Goal: Task Accomplishment & Management: Use online tool/utility

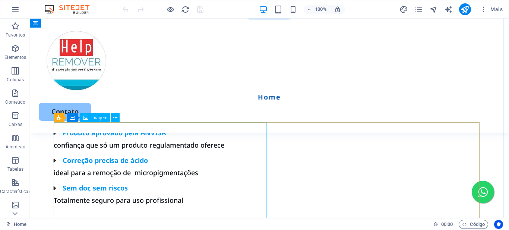
scroll to position [1081, 0]
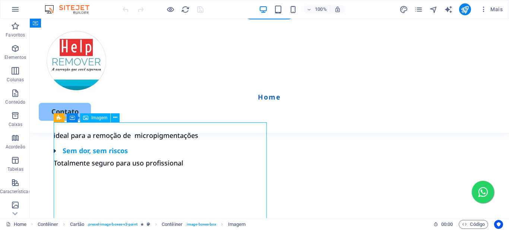
select select "px"
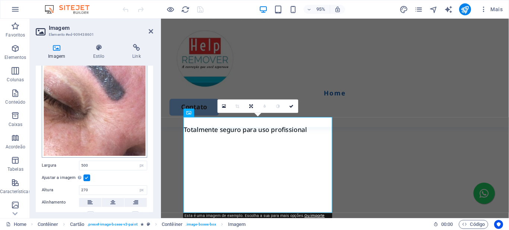
scroll to position [186, 0]
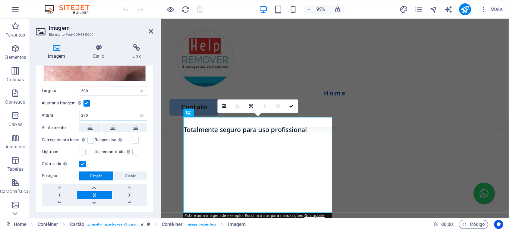
drag, startPoint x: 125, startPoint y: 111, endPoint x: 75, endPoint y: 112, distance: 49.2
click at [75, 112] on div "Altura 270 Padrão automático px" at bounding box center [95, 116] width 106 height 10
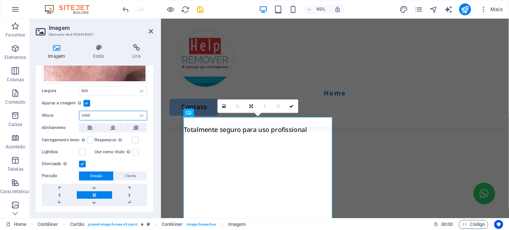
type input "1000"
click at [156, 92] on div "Imagem Estilo Link Imagem Arraste os arquivos aqui, clique para escolher os arq…" at bounding box center [94, 128] width 129 height 180
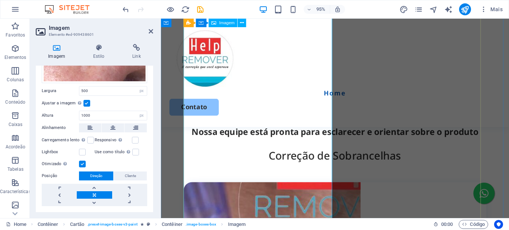
scroll to position [1205, 0]
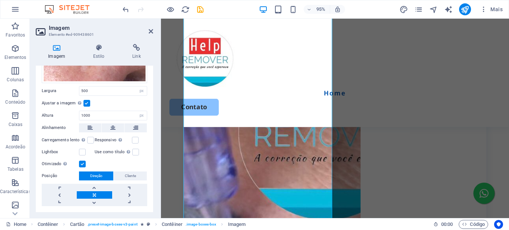
click at [87, 100] on label at bounding box center [87, 103] width 7 height 7
click at [0, 0] on input "Ajustar a imagem Ajustar a imagem automaticamente a uma largura e altura fixas" at bounding box center [0, 0] width 0 height 0
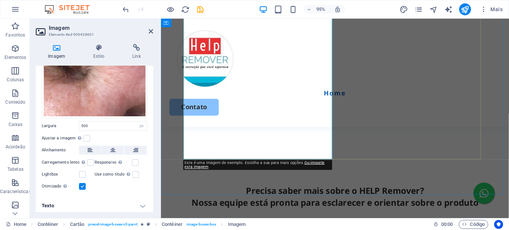
scroll to position [1130, 0]
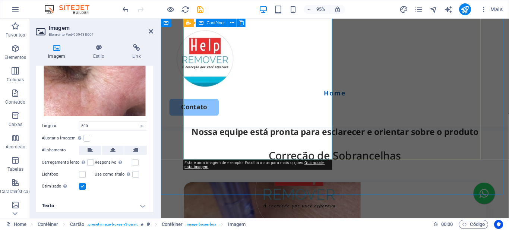
drag, startPoint x: 490, startPoint y: 148, endPoint x: 604, endPoint y: 142, distance: 113.9
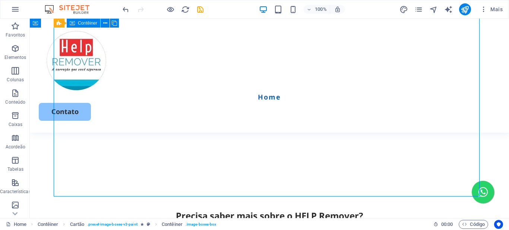
scroll to position [1193, 0]
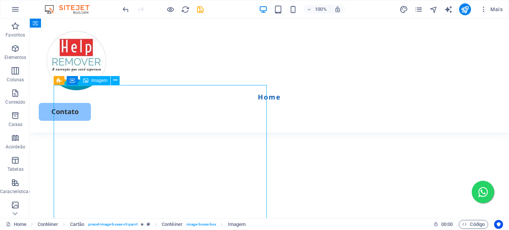
select select "px"
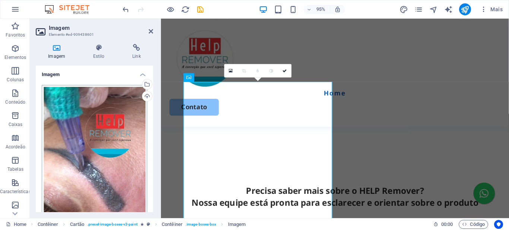
scroll to position [149, 0]
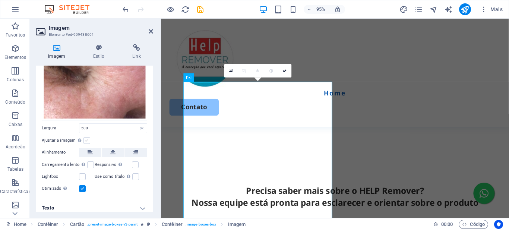
click at [85, 137] on label at bounding box center [87, 140] width 7 height 7
click at [0, 0] on input "Ajustar a imagem Ajustar a imagem automaticamente a uma largura e altura fixas" at bounding box center [0, 0] width 0 height 0
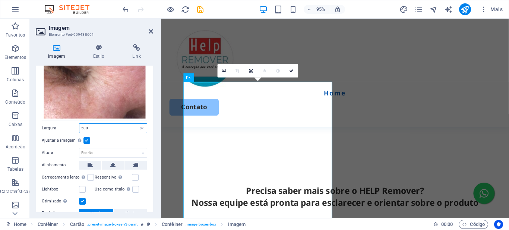
click at [117, 124] on input "500" at bounding box center [112, 128] width 67 height 9
type input "900"
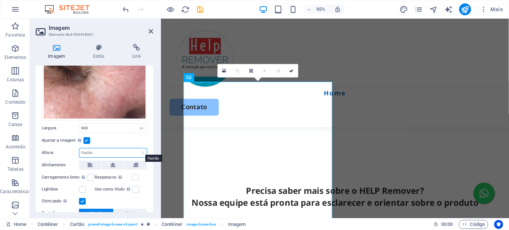
click at [114, 151] on select "Padrão automático px" at bounding box center [112, 152] width 67 height 9
select select "px"
click at [135, 148] on select "Padrão automático px" at bounding box center [112, 152] width 67 height 9
type input "1600"
click at [156, 113] on div "Imagem Estilo Link Imagem Arraste os arquivos aqui, clique para escolher os arq…" at bounding box center [94, 128] width 129 height 180
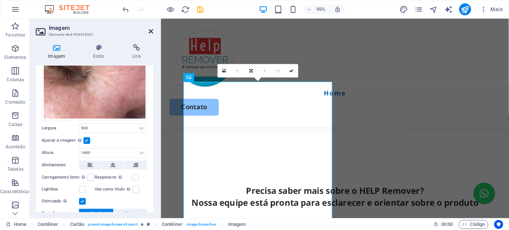
drag, startPoint x: 151, startPoint y: 28, endPoint x: 120, endPoint y: 21, distance: 32.3
click at [151, 28] on icon at bounding box center [151, 31] width 4 height 6
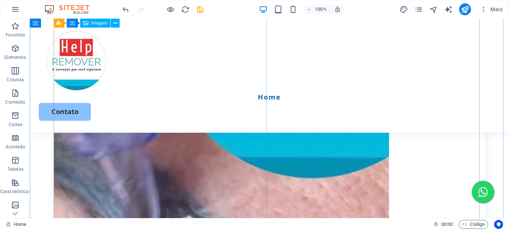
scroll to position [1529, 0]
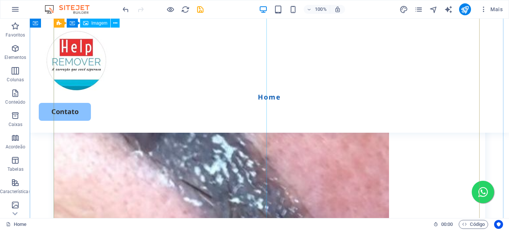
click at [146, 133] on figure at bounding box center [270, 181] width 432 height 597
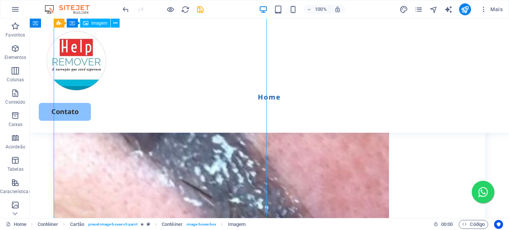
click at [146, 133] on figure at bounding box center [270, 181] width 432 height 597
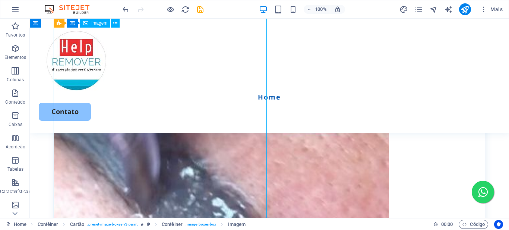
select select "px"
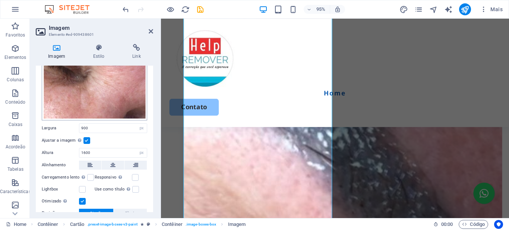
scroll to position [186, 0]
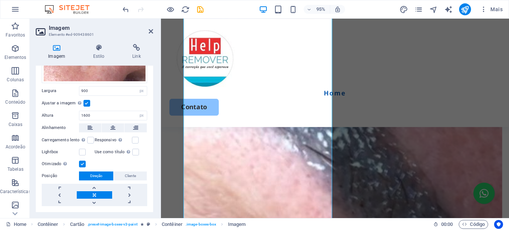
click at [84, 100] on label at bounding box center [87, 103] width 7 height 7
click at [0, 0] on input "Ajustar a imagem Ajustar a imagem automaticamente a uma largura e altura fixas" at bounding box center [0, 0] width 0 height 0
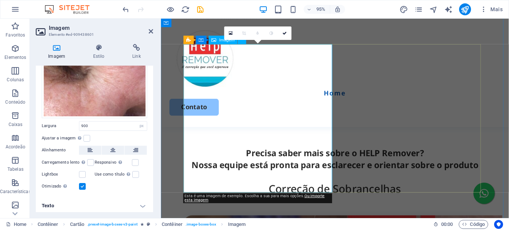
scroll to position [1058, 0]
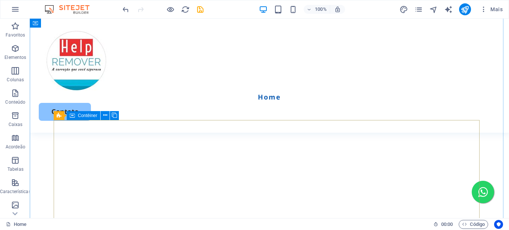
scroll to position [1046, 0]
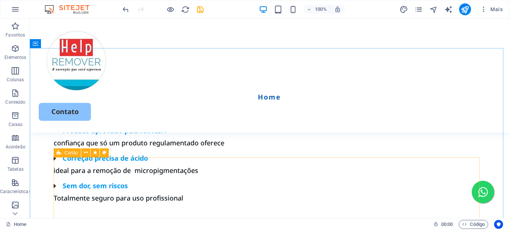
select select "rem"
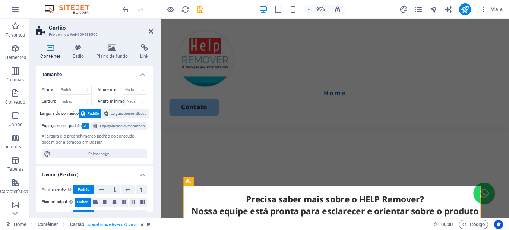
scroll to position [946, 0]
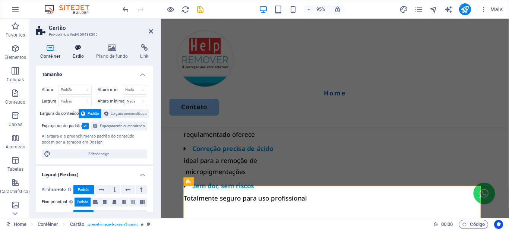
click at [81, 51] on icon at bounding box center [78, 47] width 21 height 7
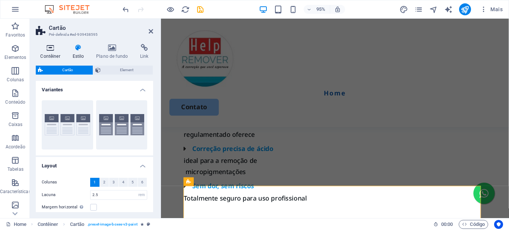
click at [47, 49] on icon at bounding box center [50, 47] width 29 height 7
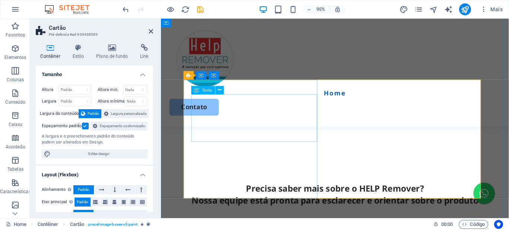
scroll to position [1170, 0]
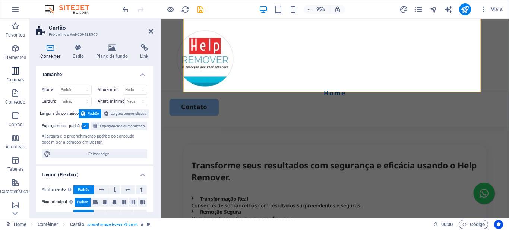
click at [17, 70] on icon "button" at bounding box center [15, 70] width 9 height 9
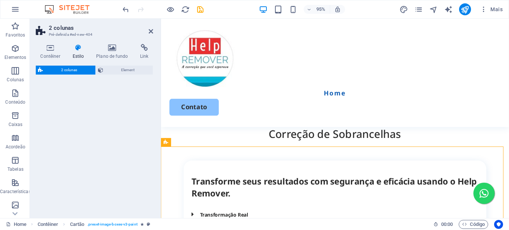
scroll to position [1150, 0]
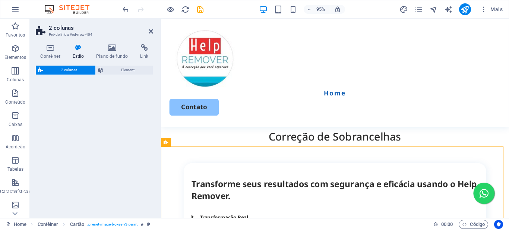
select select "rem"
select select "preset-columns-two-v2-default"
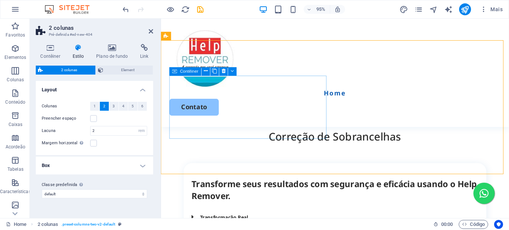
scroll to position [1262, 0]
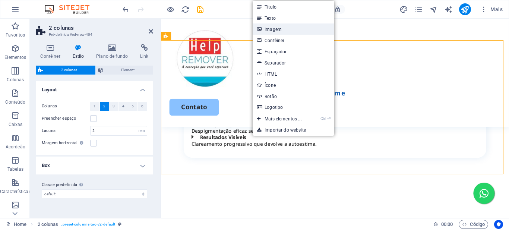
click at [277, 28] on link "Imagem" at bounding box center [294, 28] width 82 height 11
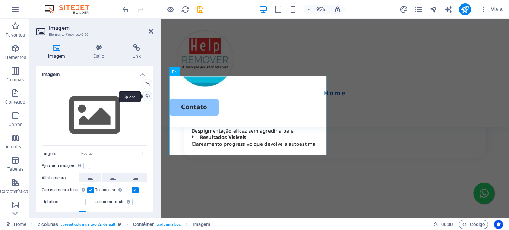
click at [147, 93] on div "Upload" at bounding box center [146, 96] width 11 height 11
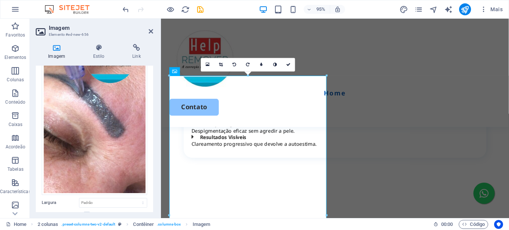
scroll to position [1299, 0]
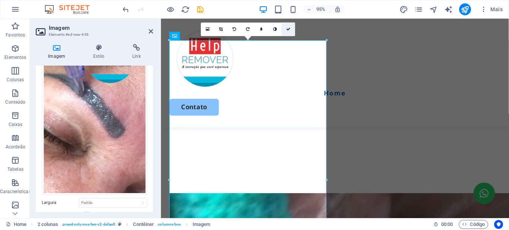
click at [287, 29] on icon at bounding box center [288, 29] width 4 height 4
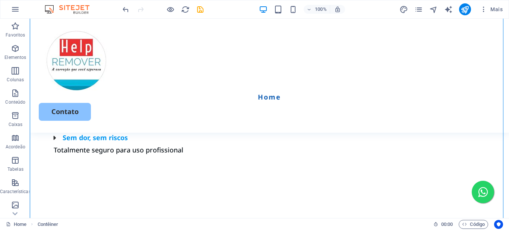
scroll to position [1281, 0]
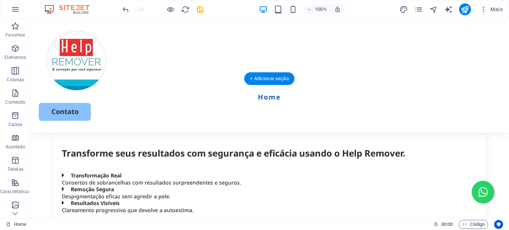
drag, startPoint x: 107, startPoint y: 141, endPoint x: 351, endPoint y: 148, distance: 244.4
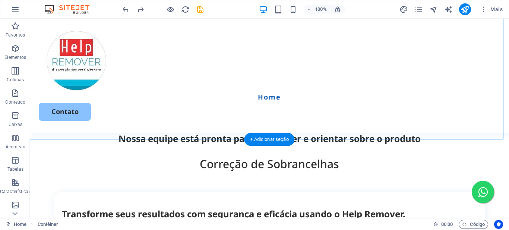
scroll to position [1332, 0]
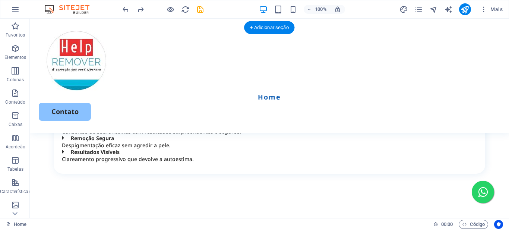
drag, startPoint x: 81, startPoint y: 155, endPoint x: 346, endPoint y: 109, distance: 269.5
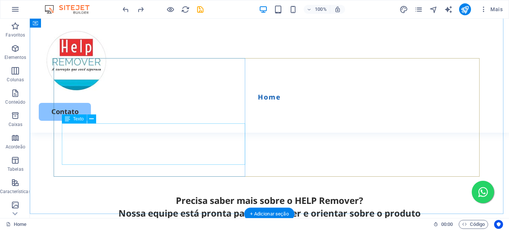
scroll to position [1108, 0]
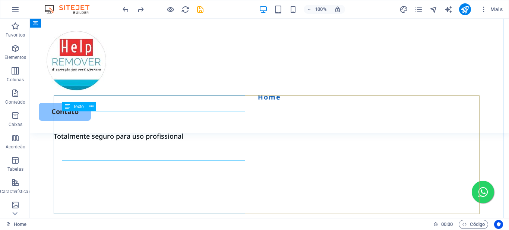
click at [99, 132] on div "Arraste aqui para substituir o conteúdo existente. Pressione “Ctrl” se quiser c…" at bounding box center [270, 119] width 480 height 200
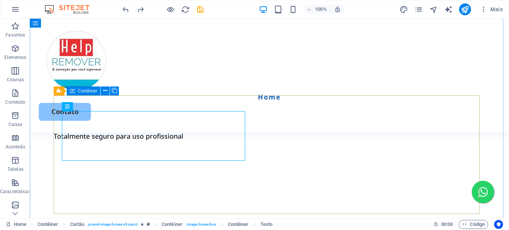
scroll to position [1295, 0]
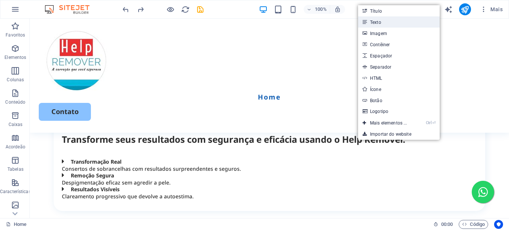
click at [383, 22] on link "Texto" at bounding box center [399, 21] width 82 height 11
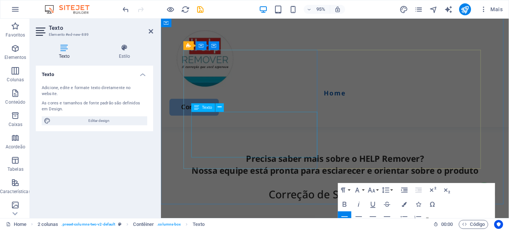
scroll to position [1052, 0]
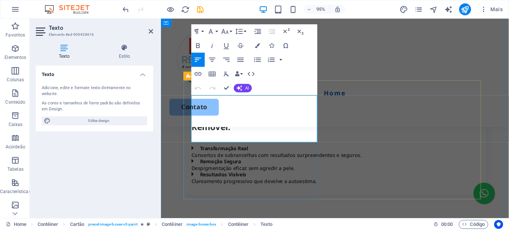
scroll to position [1057, 0]
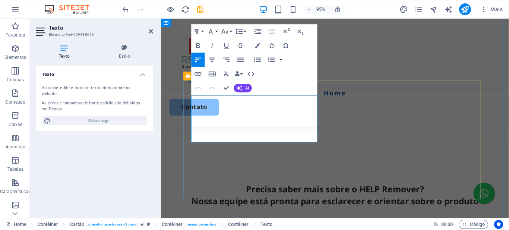
copy h3 "Transforme seus resultados com segurança e eficácia usando o Help Remover."
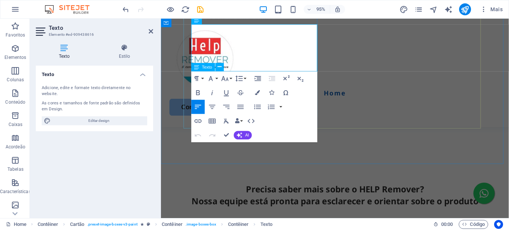
scroll to position [1206, 0]
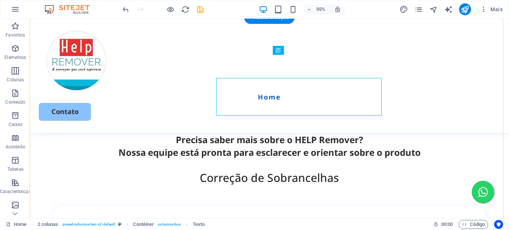
scroll to position [1263, 0]
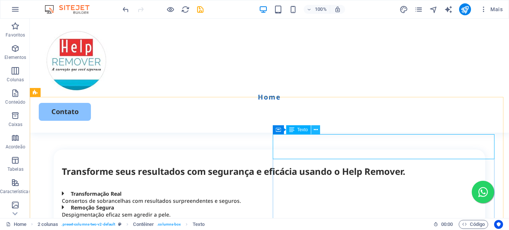
click at [317, 130] on icon at bounding box center [316, 130] width 4 height 8
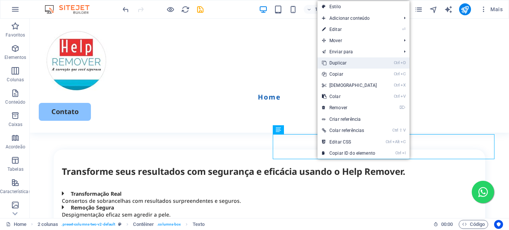
click at [342, 62] on link "Ctrl D Duplicar" at bounding box center [350, 62] width 64 height 11
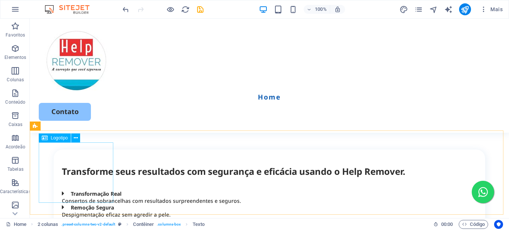
scroll to position [1151, 0]
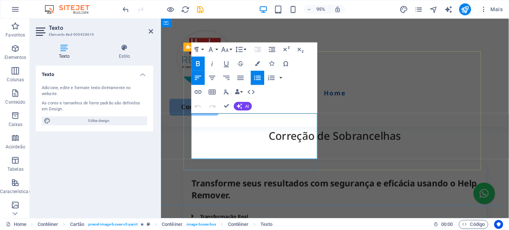
scroll to position [1088, 0]
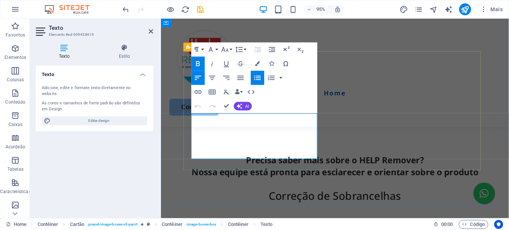
copy div "Transformação Real Consertos de sobrancelhas com resultados surpreendentes e se…"
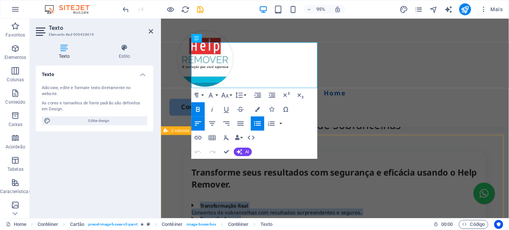
scroll to position [1237, 0]
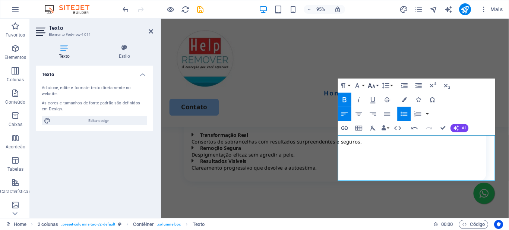
click at [376, 85] on icon "button" at bounding box center [372, 85] width 9 height 9
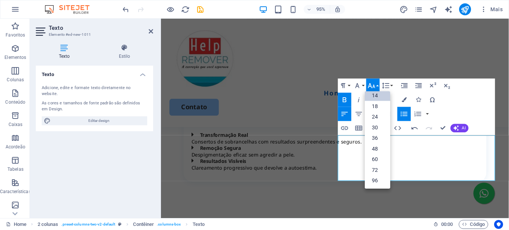
scroll to position [60, 0]
click at [379, 116] on link "24" at bounding box center [377, 117] width 25 height 11
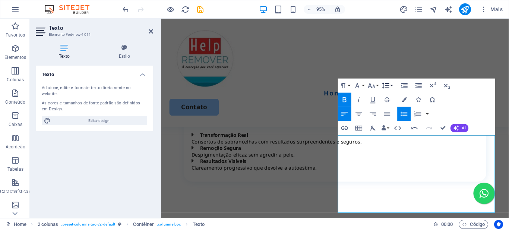
click at [392, 85] on button "Line Height" at bounding box center [387, 85] width 13 height 14
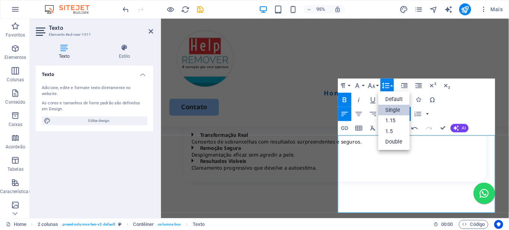
scroll to position [0, 0]
click at [393, 120] on link "1.15" at bounding box center [395, 120] width 32 height 11
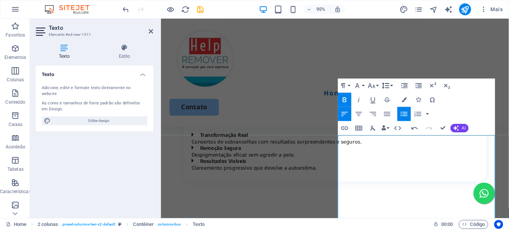
click at [390, 85] on button "Line Height" at bounding box center [387, 85] width 13 height 14
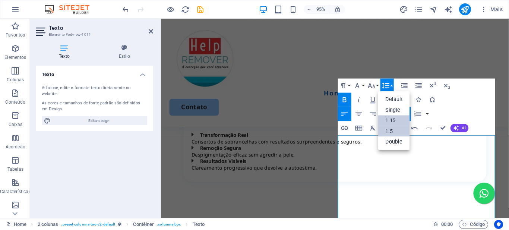
click at [392, 131] on link "1.5" at bounding box center [395, 131] width 32 height 11
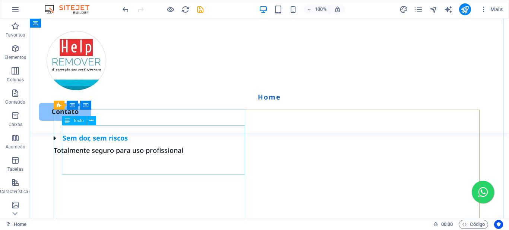
scroll to position [1057, 0]
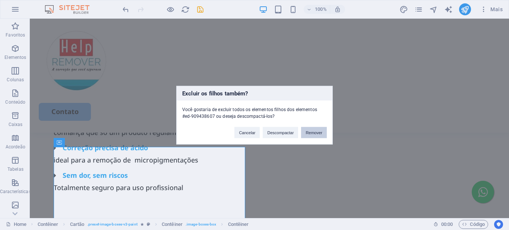
click at [320, 133] on button "Remover" at bounding box center [314, 132] width 26 height 11
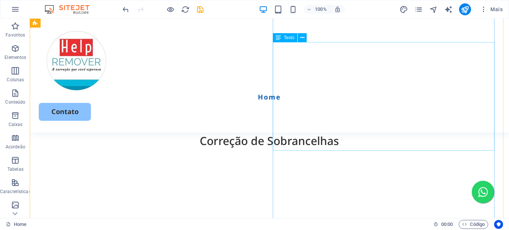
scroll to position [1281, 0]
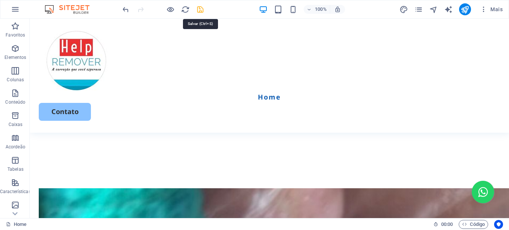
click at [199, 10] on icon "save" at bounding box center [200, 9] width 9 height 9
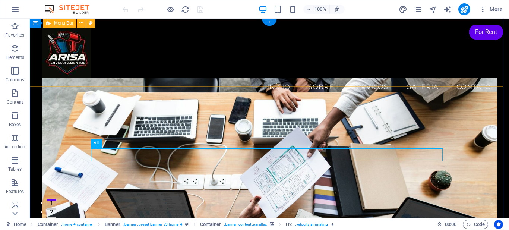
click at [492, 71] on div "Menu Início Sobre Serviços Galeria Contato" at bounding box center [270, 62] width 480 height 87
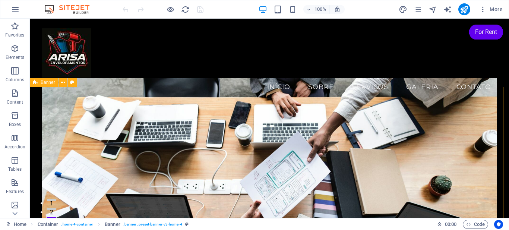
select select "vh"
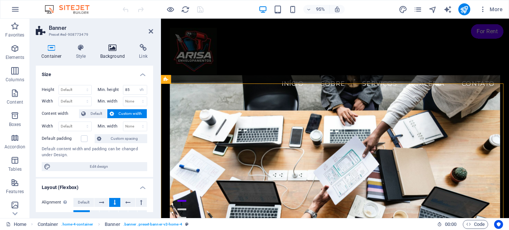
click at [113, 52] on h4 "Background" at bounding box center [114, 52] width 39 height 16
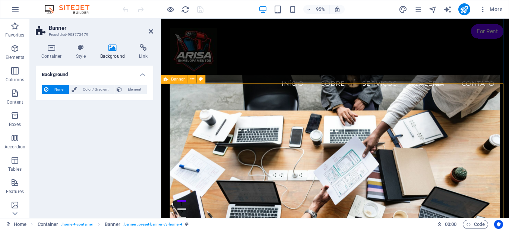
click at [196, 104] on figure at bounding box center [344, 173] width 348 height 191
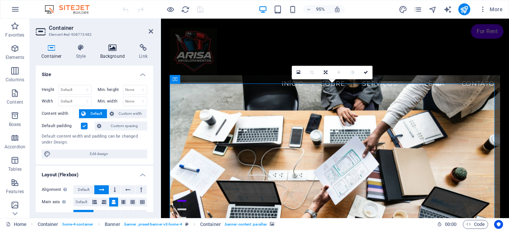
click at [113, 49] on icon at bounding box center [113, 47] width 36 height 7
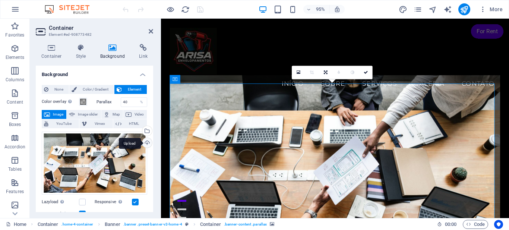
click at [143, 144] on div "Upload" at bounding box center [146, 143] width 11 height 11
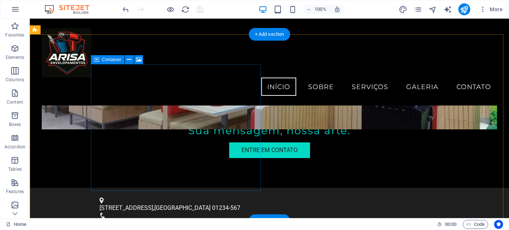
scroll to position [149, 0]
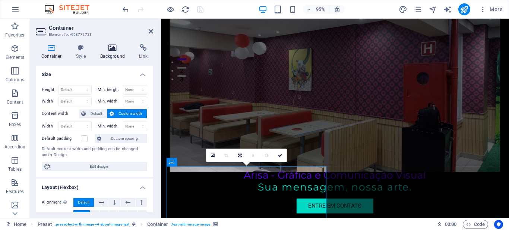
click at [116, 53] on h4 "Background" at bounding box center [114, 52] width 39 height 16
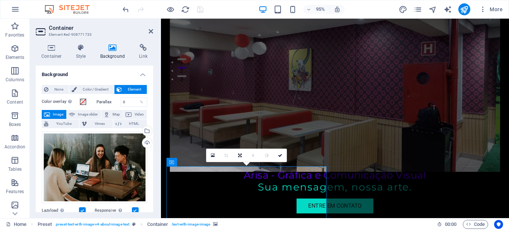
scroll to position [37, 0]
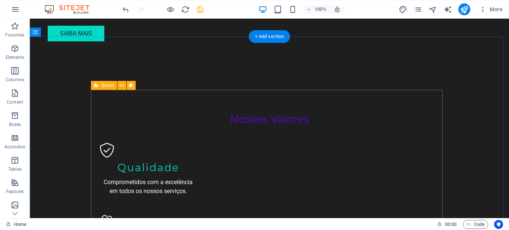
scroll to position [597, 0]
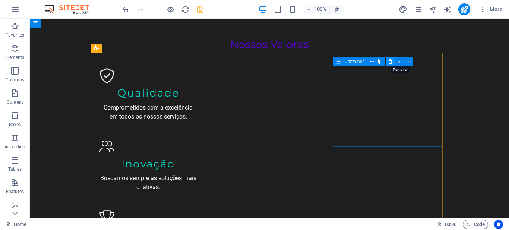
click at [390, 63] on icon at bounding box center [391, 62] width 4 height 8
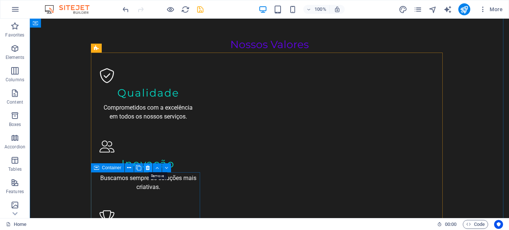
click at [147, 167] on icon at bounding box center [148, 168] width 4 height 8
drag, startPoint x: 148, startPoint y: 168, endPoint x: 118, endPoint y: 150, distance: 35.0
click at [148, 168] on icon at bounding box center [148, 168] width 4 height 8
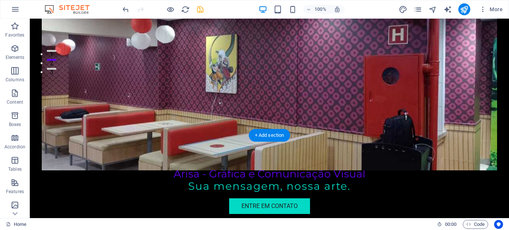
scroll to position [0, 0]
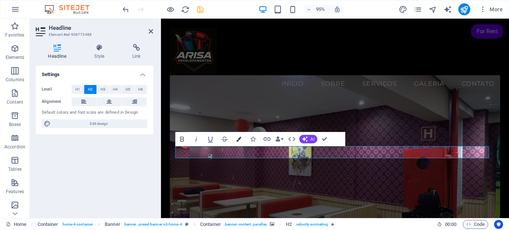
click at [239, 138] on icon "button" at bounding box center [238, 139] width 5 height 5
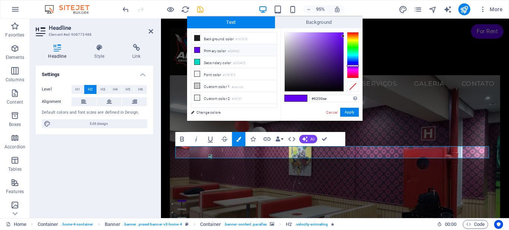
type input "#fcfcfc"
click at [285, 33] on div at bounding box center [315, 62] width 60 height 60
click at [285, 33] on div at bounding box center [284, 32] width 3 height 3
click at [348, 112] on button "Apply" at bounding box center [349, 112] width 19 height 9
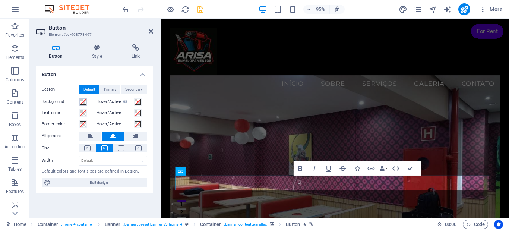
click at [83, 102] on span at bounding box center [83, 102] width 6 height 6
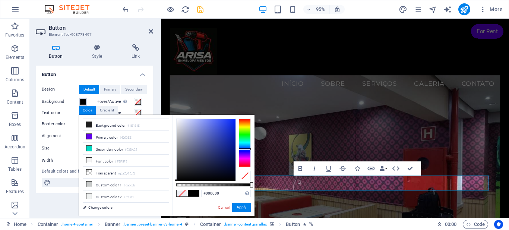
click at [245, 150] on div at bounding box center [245, 143] width 12 height 48
click at [233, 153] on div at bounding box center [206, 150] width 59 height 62
click at [215, 192] on input "#040f71" at bounding box center [226, 193] width 50 height 7
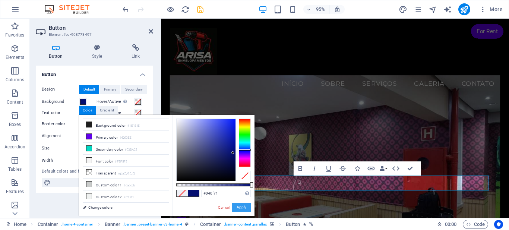
click at [239, 205] on button "Apply" at bounding box center [241, 207] width 19 height 9
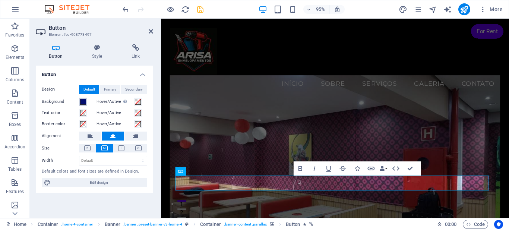
click at [85, 102] on span at bounding box center [83, 102] width 6 height 6
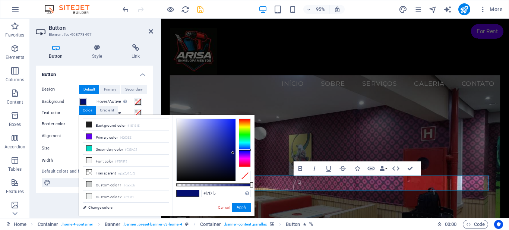
type input "#f8f8fb"
click at [177, 119] on div at bounding box center [206, 150] width 59 height 62
drag, startPoint x: 226, startPoint y: 208, endPoint x: 53, endPoint y: 188, distance: 173.4
click at [226, 208] on link "Cancel" at bounding box center [223, 208] width 13 height 6
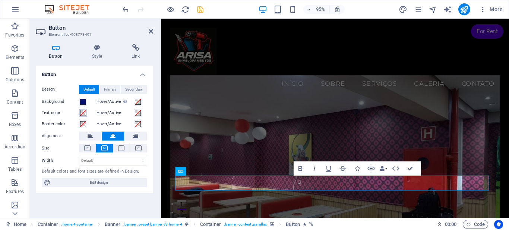
click at [84, 113] on span at bounding box center [83, 113] width 6 height 6
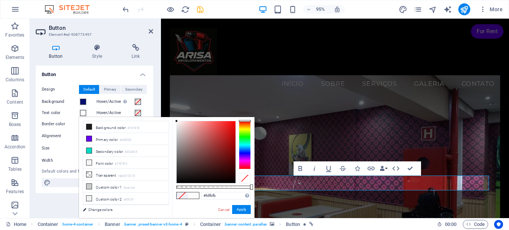
click at [177, 121] on div at bounding box center [206, 152] width 59 height 62
type input "#fdfafa"
click at [177, 121] on div at bounding box center [177, 121] width 3 height 3
click at [241, 211] on button "Apply" at bounding box center [241, 209] width 19 height 9
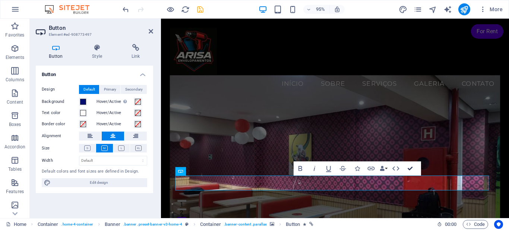
drag, startPoint x: 411, startPoint y: 167, endPoint x: 382, endPoint y: 149, distance: 34.5
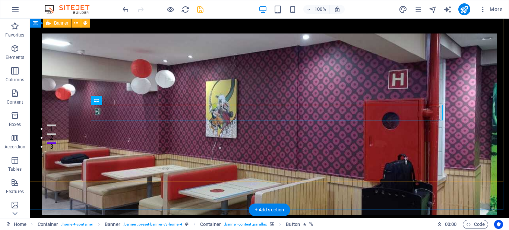
scroll to position [112, 0]
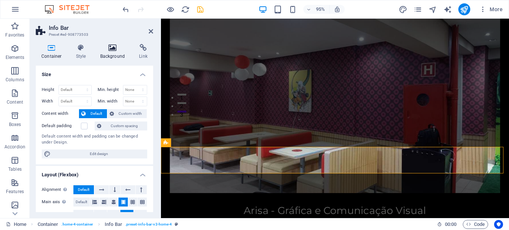
click at [112, 54] on h4 "Background" at bounding box center [114, 52] width 39 height 16
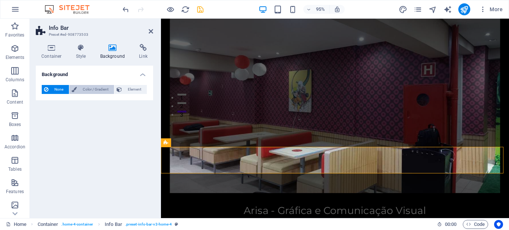
click at [84, 90] on span "Color / Gradient" at bounding box center [95, 89] width 33 height 9
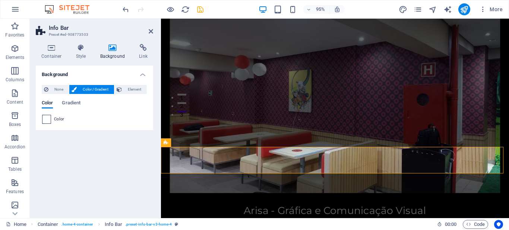
click at [46, 120] on span at bounding box center [47, 119] width 8 height 8
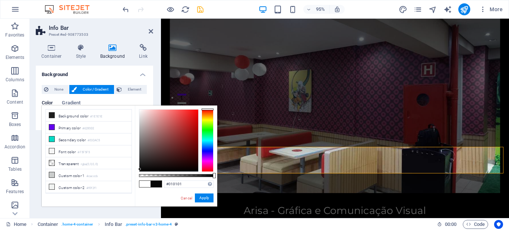
type input "#000000"
drag, startPoint x: 140, startPoint y: 169, endPoint x: 136, endPoint y: 175, distance: 6.7
click at [136, 175] on div "#000000 Supported formats #0852ed rgb(8, 82, 237) rgba(8, 82, 237, 90%) hsv(221…" at bounding box center [176, 210] width 82 height 209
click at [136, 174] on div "#000000 Supported formats #0852ed rgb(8, 82, 237) rgba(8, 82, 237, 90%) hsv(221…" at bounding box center [176, 210] width 82 height 209
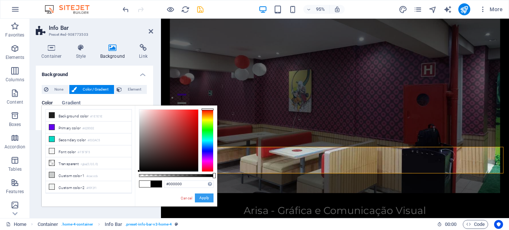
click at [203, 194] on button "Apply" at bounding box center [204, 198] width 19 height 9
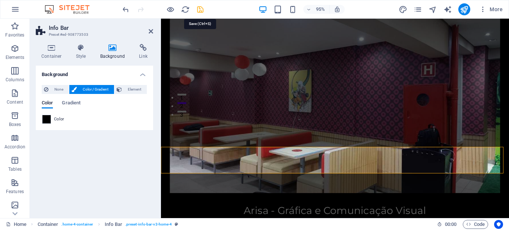
click at [203, 7] on icon "save" at bounding box center [200, 9] width 9 height 9
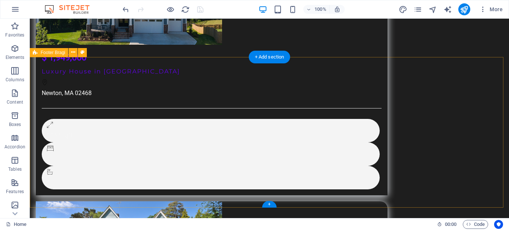
scroll to position [5111, 0]
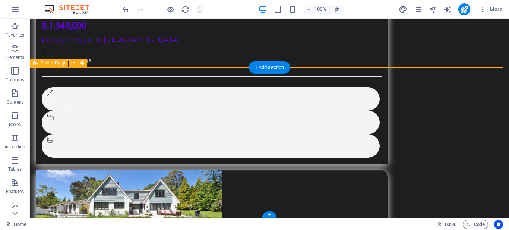
select select "footer"
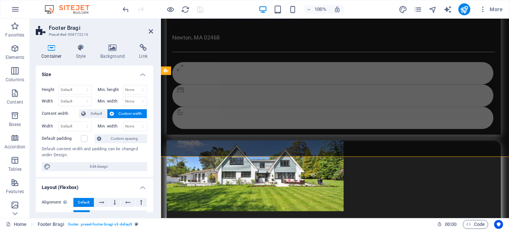
scroll to position [5084, 0]
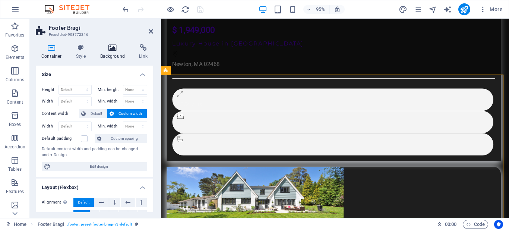
click at [112, 48] on icon at bounding box center [113, 47] width 36 height 7
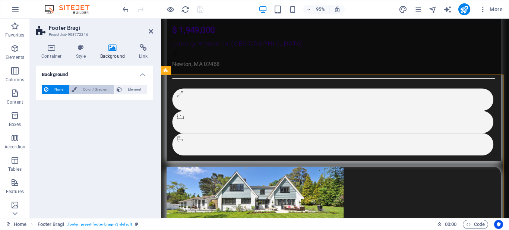
click at [81, 89] on span "Color / Gradient" at bounding box center [95, 89] width 33 height 9
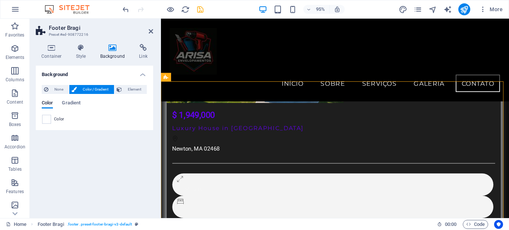
scroll to position [5003, 0]
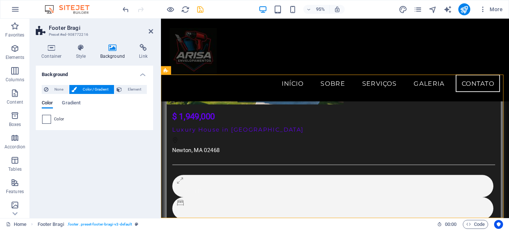
click at [47, 120] on span at bounding box center [47, 119] width 8 height 8
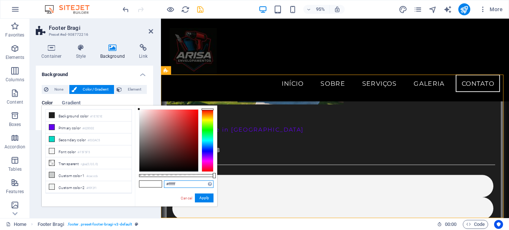
click at [180, 186] on input "#ffffff" at bounding box center [189, 183] width 50 height 7
paste input "040f71"
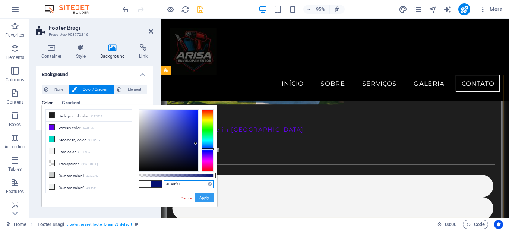
type input "#040f71"
drag, startPoint x: 207, startPoint y: 198, endPoint x: 46, endPoint y: 189, distance: 161.4
click at [207, 198] on button "Apply" at bounding box center [204, 198] width 19 height 9
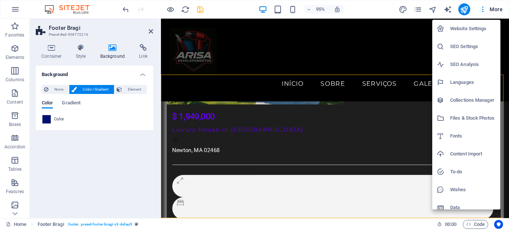
click at [466, 25] on h6 "Website Settings" at bounding box center [473, 28] width 46 height 9
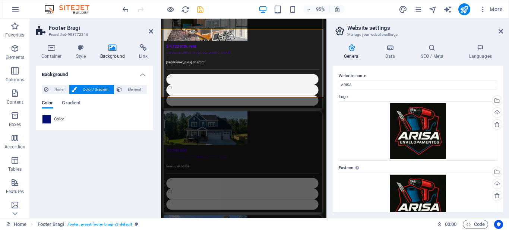
scroll to position [5038, 0]
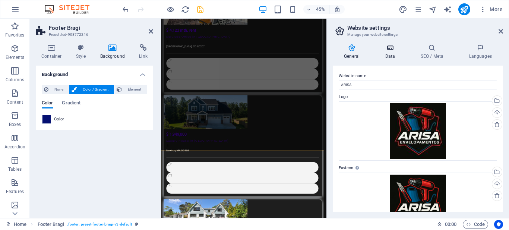
click at [387, 50] on icon at bounding box center [390, 47] width 32 height 7
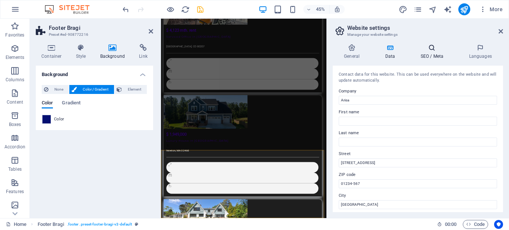
click at [429, 52] on h4 "SEO / Meta" at bounding box center [433, 52] width 48 height 16
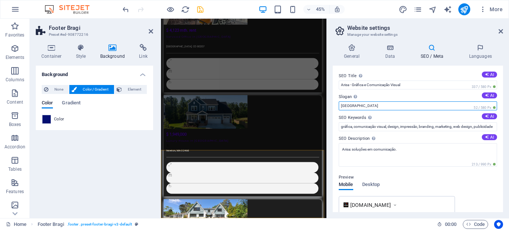
click at [347, 105] on input "Berlin" at bounding box center [418, 105] width 158 height 9
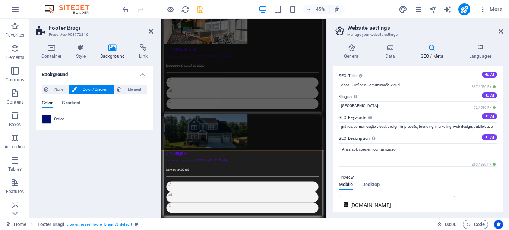
scroll to position [5051, 0]
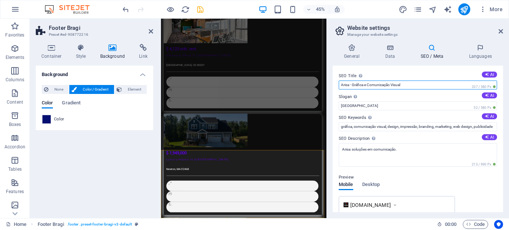
drag, startPoint x: 415, startPoint y: 84, endPoint x: 352, endPoint y: 84, distance: 62.7
click at [352, 84] on input "Arisa - Gráfica e Comunicação Visual" at bounding box center [418, 85] width 158 height 9
type input "Arisa"
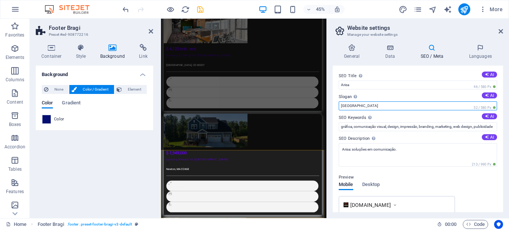
click at [345, 102] on input "Berlin" at bounding box center [418, 105] width 158 height 9
click at [345, 103] on input "Berlin" at bounding box center [418, 105] width 158 height 9
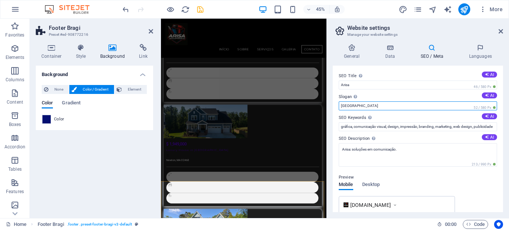
click at [345, 103] on input "Berlin" at bounding box center [418, 105] width 158 height 9
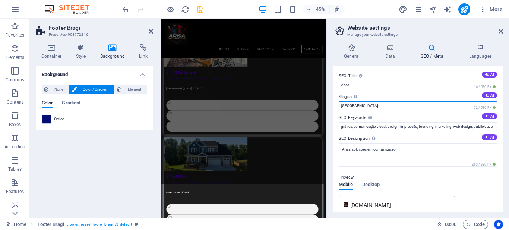
paste input "Gráfica e Comunicação Visual"
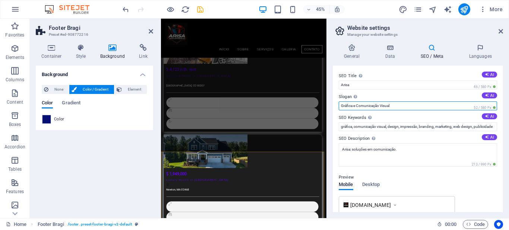
scroll to position [4970, 0]
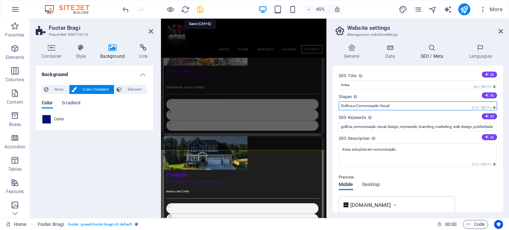
type input "Gráfica e Comunicação Visual"
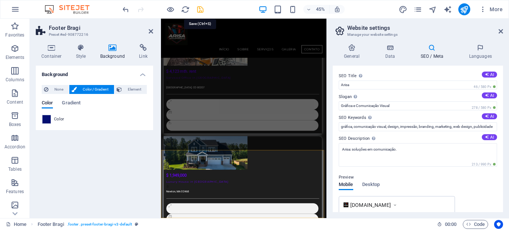
drag, startPoint x: 200, startPoint y: 10, endPoint x: 192, endPoint y: 157, distance: 147.1
click at [200, 10] on icon "save" at bounding box center [200, 9] width 9 height 9
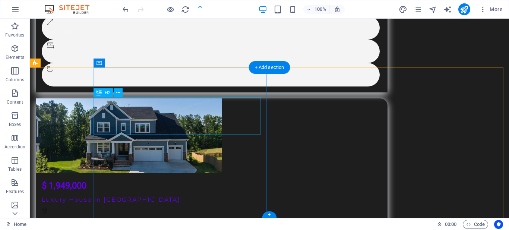
scroll to position [5099, 0]
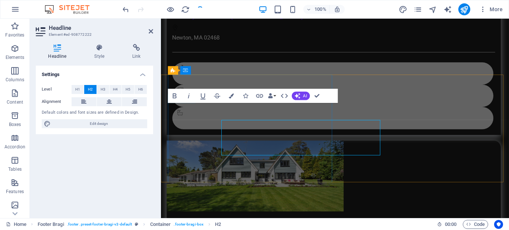
scroll to position [5071, 0]
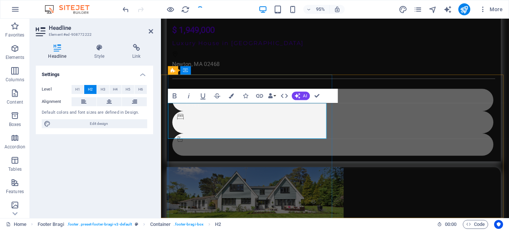
drag, startPoint x: 295, startPoint y: 137, endPoint x: 204, endPoint y: 125, distance: 91.8
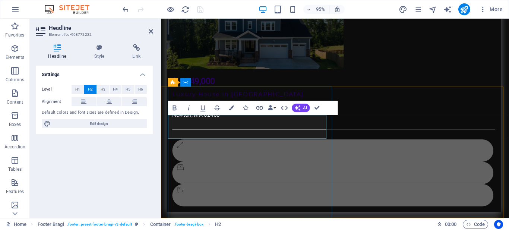
click at [232, 108] on icon "button" at bounding box center [231, 108] width 5 height 5
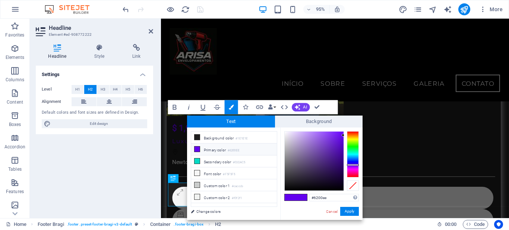
type input "#fcfaff"
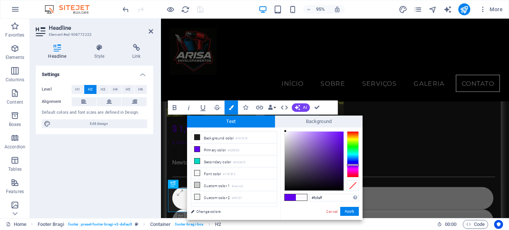
click at [286, 131] on div at bounding box center [315, 161] width 60 height 60
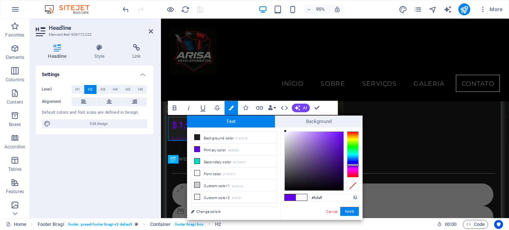
scroll to position [4990, 0]
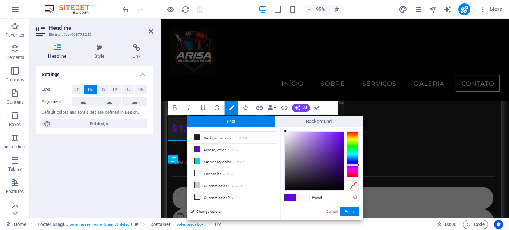
click at [286, 131] on div at bounding box center [285, 131] width 3 height 3
click at [351, 211] on button "Apply" at bounding box center [349, 211] width 19 height 9
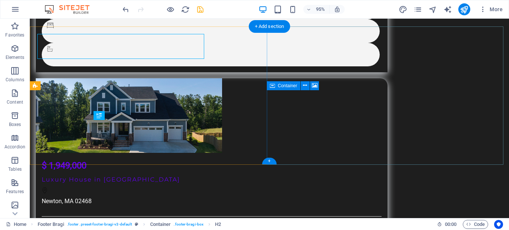
scroll to position [5076, 0]
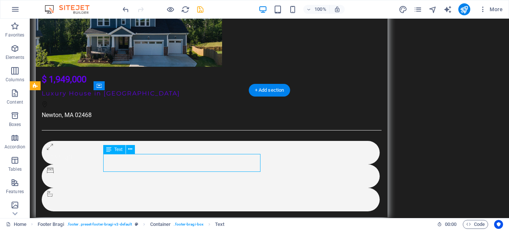
click at [116, 160] on div "H2 Container Banner Banner Container Menu Bar Button Logo Text Info Bar Contain…" at bounding box center [270, 119] width 480 height 200
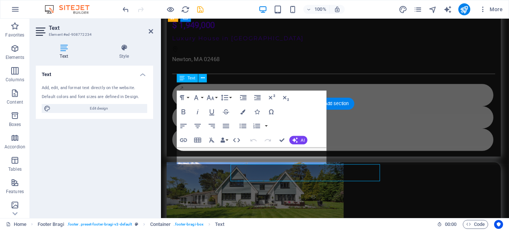
scroll to position [5058, 0]
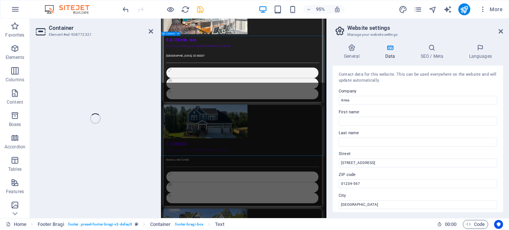
scroll to position [5026, 0]
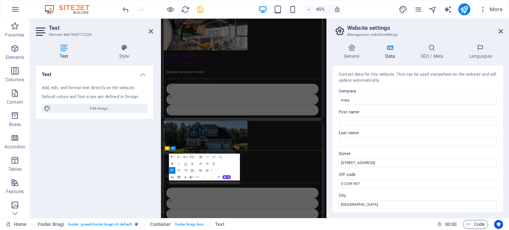
scroll to position [5038, 0]
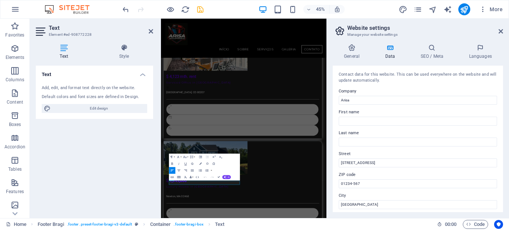
scroll to position [4957, 0]
click at [200, 162] on button "Colors" at bounding box center [200, 163] width 6 height 7
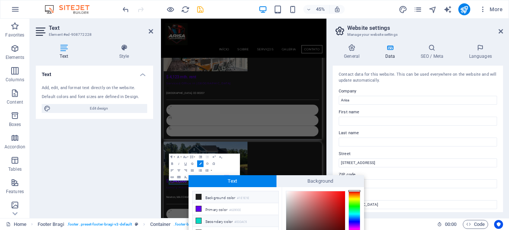
scroll to position [50, 0]
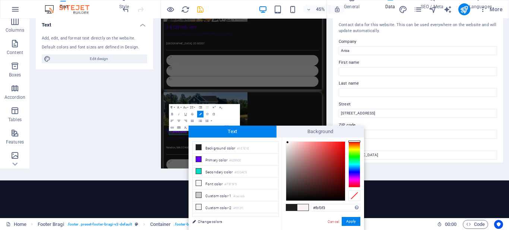
click at [288, 142] on div at bounding box center [315, 171] width 59 height 59
type input "#fffafa"
click at [287, 141] on div at bounding box center [287, 141] width 3 height 3
drag, startPoint x: 352, startPoint y: 220, endPoint x: 349, endPoint y: 217, distance: 4.3
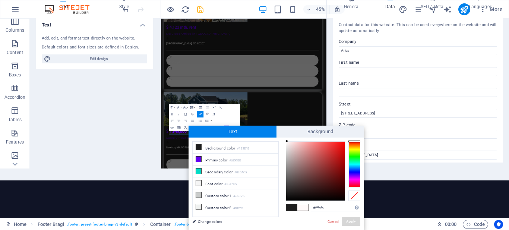
click at [351, 220] on button "Apply" at bounding box center [351, 221] width 19 height 9
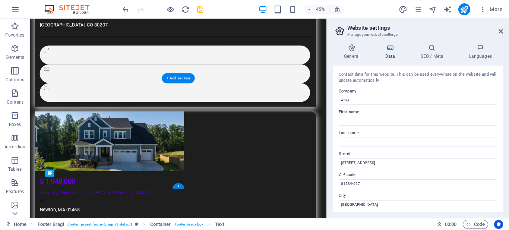
scroll to position [5026, 0]
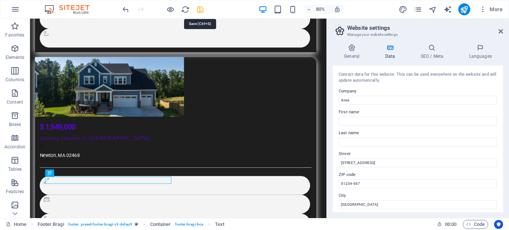
drag, startPoint x: 200, startPoint y: 7, endPoint x: 293, endPoint y: 53, distance: 103.9
click at [200, 7] on icon "save" at bounding box center [200, 9] width 9 height 9
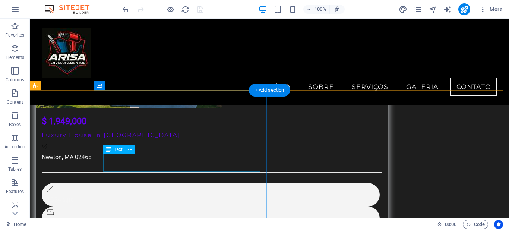
scroll to position [5015, 0]
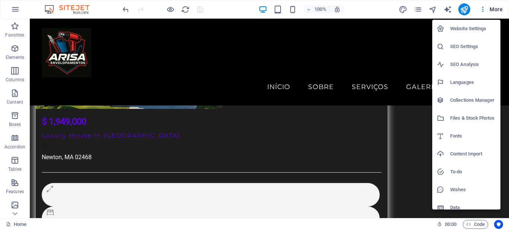
click at [464, 28] on h6 "Website Settings" at bounding box center [473, 28] width 46 height 9
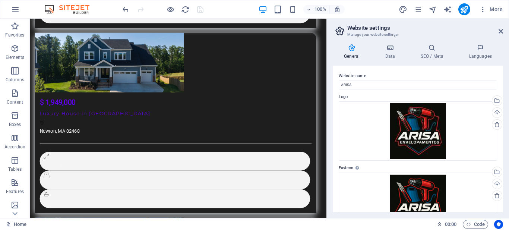
scroll to position [5057, 0]
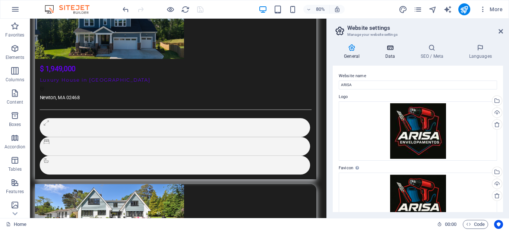
click at [388, 52] on h4 "Data" at bounding box center [391, 52] width 35 height 16
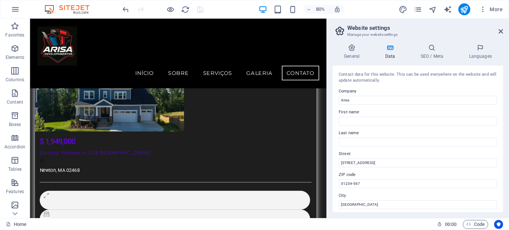
scroll to position [4989, 0]
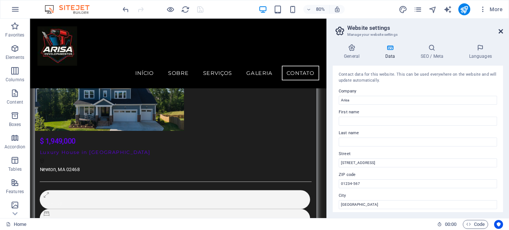
click at [501, 31] on icon at bounding box center [501, 31] width 4 height 6
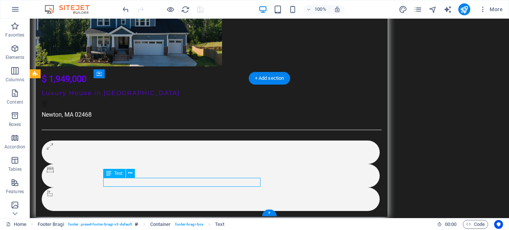
scroll to position [5092, 0]
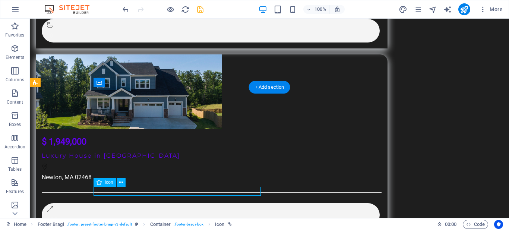
scroll to position [5090, 0]
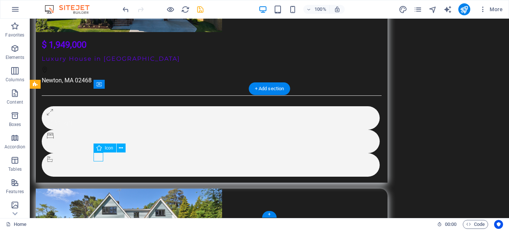
select select "xMidYMid"
select select "px"
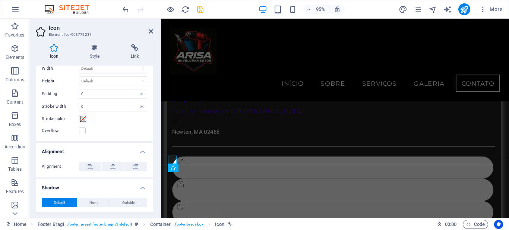
scroll to position [59, 0]
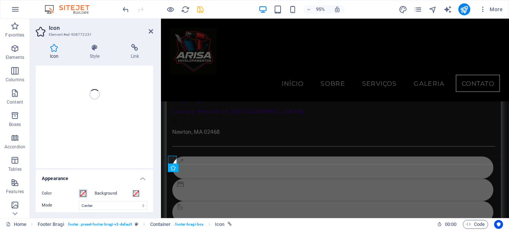
click at [84, 194] on span at bounding box center [83, 194] width 6 height 6
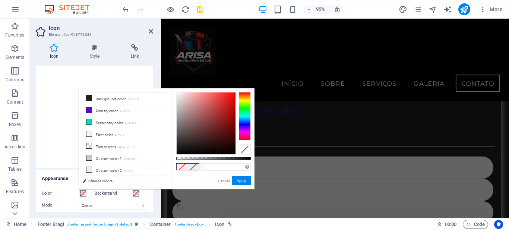
type input "#fffafa"
click at [178, 92] on div at bounding box center [206, 123] width 60 height 63
click at [178, 92] on div at bounding box center [177, 92] width 3 height 3
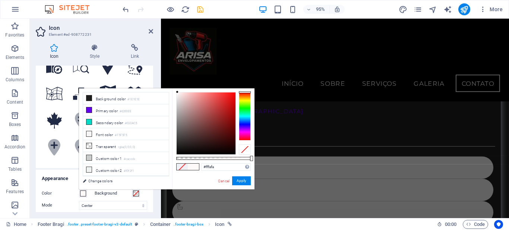
scroll to position [0, 0]
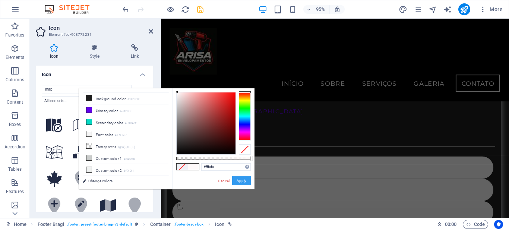
drag, startPoint x: 242, startPoint y: 180, endPoint x: 86, endPoint y: 171, distance: 156.9
click at [242, 180] on button "Apply" at bounding box center [241, 180] width 19 height 9
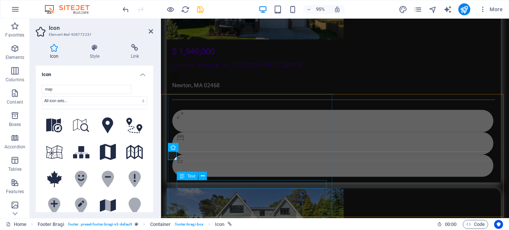
scroll to position [5062, 0]
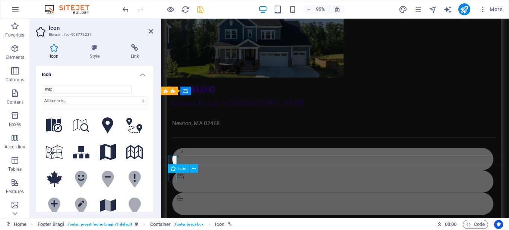
select select "xMidYMid"
select select "px"
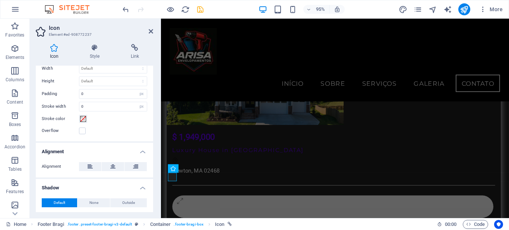
scroll to position [170, 0]
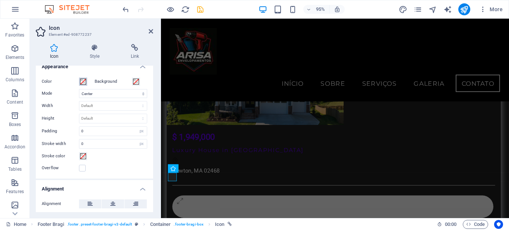
click at [84, 82] on span at bounding box center [83, 82] width 6 height 6
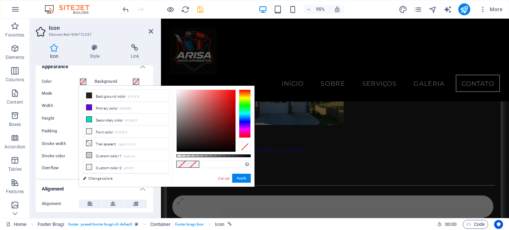
type input "#fbf5f5"
click at [178, 90] on div at bounding box center [206, 121] width 59 height 62
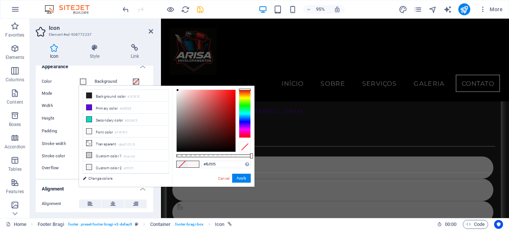
click at [178, 90] on div at bounding box center [177, 90] width 3 height 3
click at [242, 178] on button "Apply" at bounding box center [241, 178] width 19 height 9
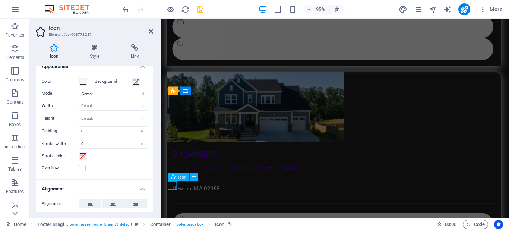
select select "xMidYMid"
select select "px"
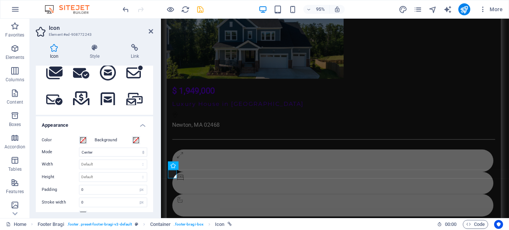
scroll to position [5062, 0]
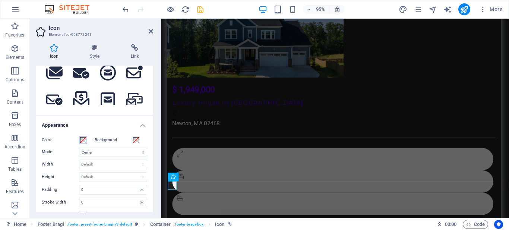
click at [83, 138] on span at bounding box center [83, 140] width 6 height 6
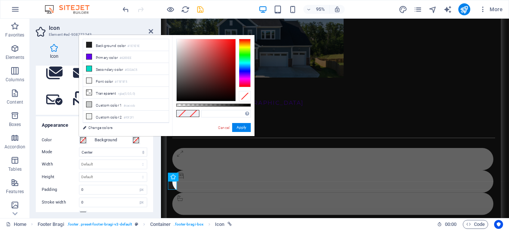
click at [83, 138] on span at bounding box center [83, 140] width 6 height 6
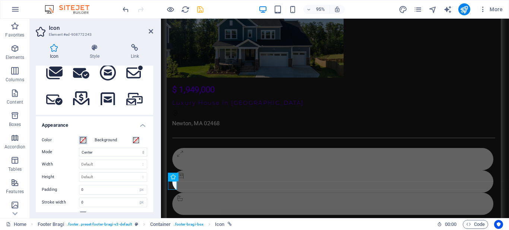
click at [82, 141] on span at bounding box center [83, 140] width 6 height 6
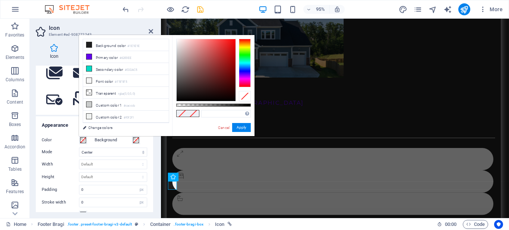
type input "#faf5f5"
click at [178, 40] on div at bounding box center [206, 70] width 59 height 62
click at [178, 40] on div at bounding box center [177, 39] width 3 height 3
click at [238, 127] on button "Apply" at bounding box center [241, 127] width 19 height 9
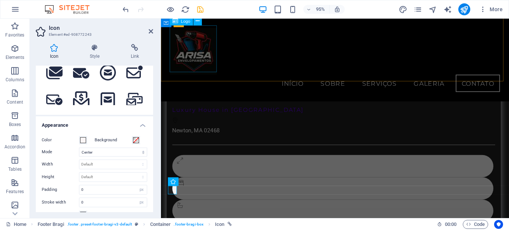
scroll to position [4981, 0]
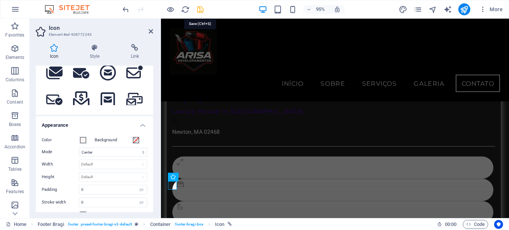
drag, startPoint x: 200, startPoint y: 7, endPoint x: 171, endPoint y: 22, distance: 32.0
click at [200, 7] on icon "save" at bounding box center [200, 9] width 9 height 9
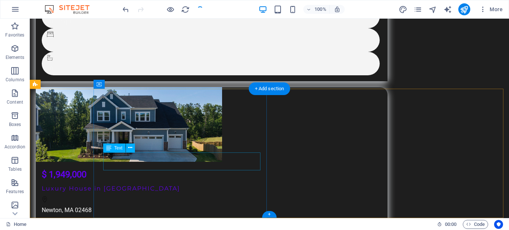
scroll to position [5078, 0]
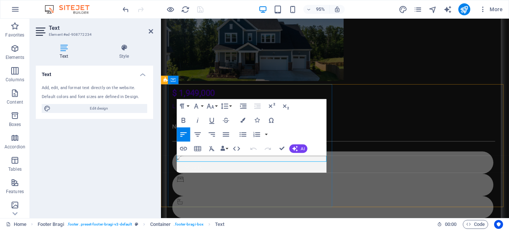
scroll to position [5062, 0]
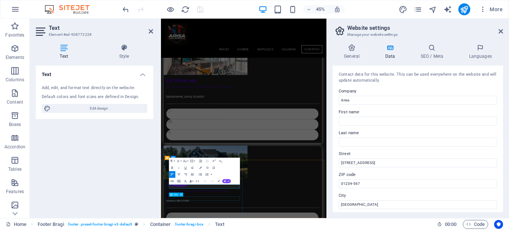
scroll to position [4948, 0]
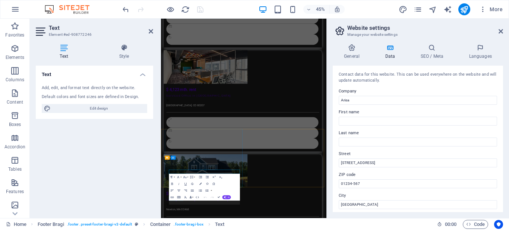
scroll to position [5017, 0]
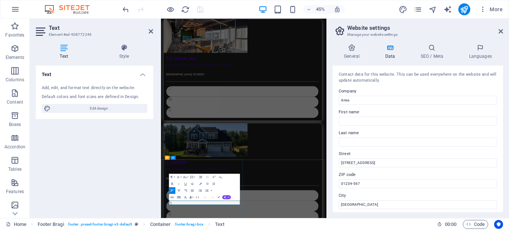
click at [201, 183] on icon "button" at bounding box center [200, 184] width 2 height 2
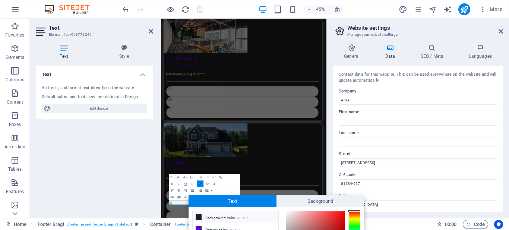
scroll to position [70, 0]
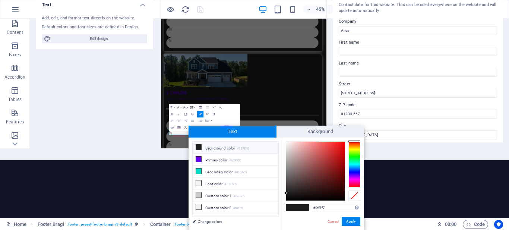
click at [287, 142] on div at bounding box center [315, 171] width 59 height 59
click at [287, 142] on div at bounding box center [286, 142] width 3 height 3
click at [348, 222] on button "Apply" at bounding box center [351, 221] width 19 height 9
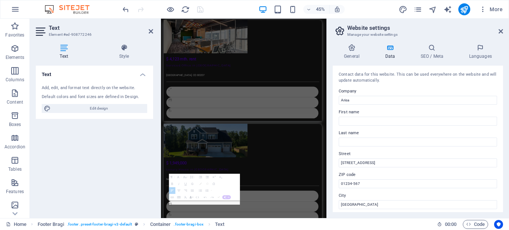
scroll to position [5029, 0]
click at [193, 200] on button "Data Bindings" at bounding box center [191, 197] width 5 height 7
click at [207, 200] on button "Undo" at bounding box center [205, 197] width 6 height 7
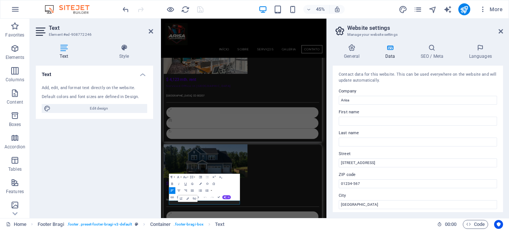
scroll to position [4948, 0]
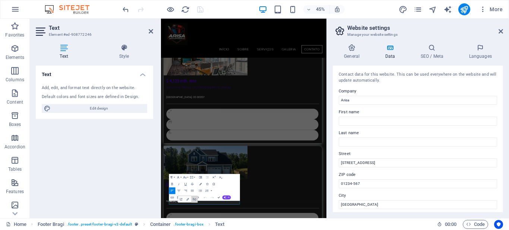
click at [192, 202] on button "Unlink" at bounding box center [194, 199] width 6 height 7
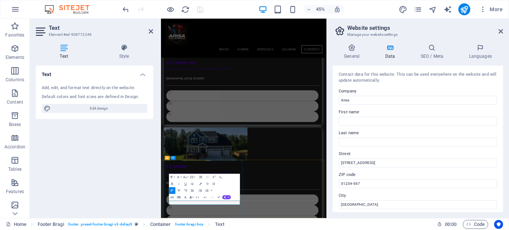
click at [200, 183] on icon "button" at bounding box center [200, 184] width 2 height 2
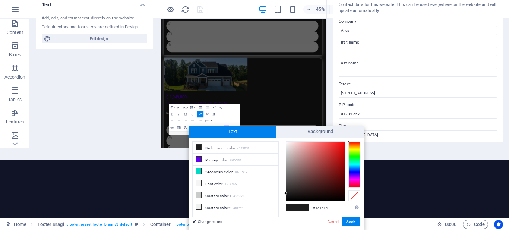
type input "#fffdfd"
click at [286, 141] on div at bounding box center [316, 171] width 60 height 60
click at [286, 141] on div at bounding box center [286, 141] width 3 height 3
click at [348, 222] on button "Apply" at bounding box center [351, 221] width 19 height 9
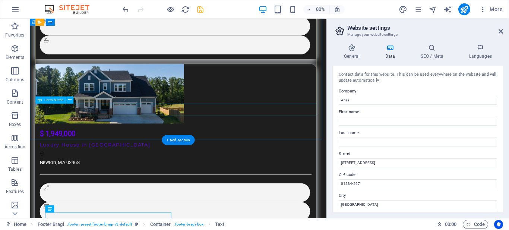
scroll to position [5061, 0]
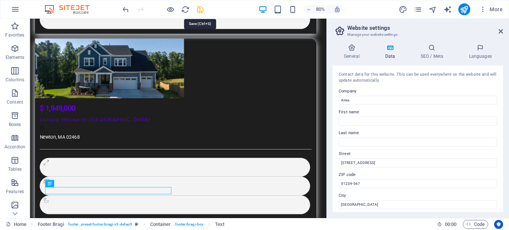
click at [202, 6] on icon "save" at bounding box center [200, 9] width 9 height 9
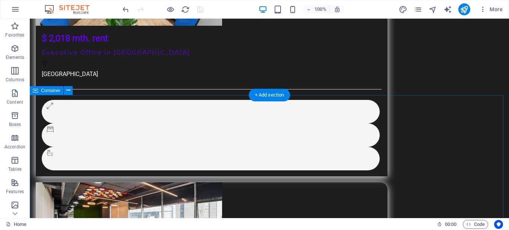
scroll to position [4580, 0]
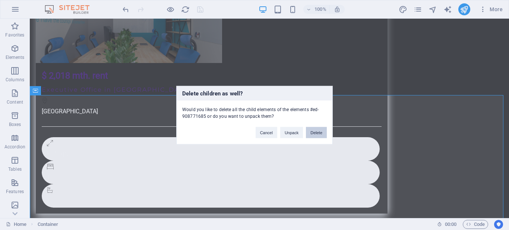
click at [314, 135] on button "Delete" at bounding box center [316, 132] width 21 height 11
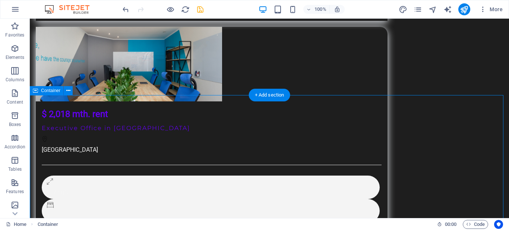
scroll to position [4592, 0]
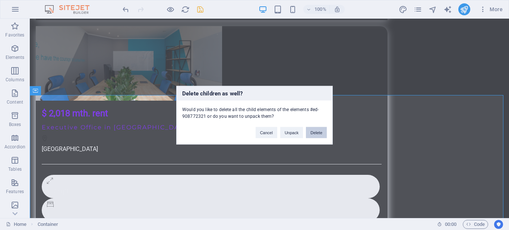
click at [321, 132] on button "Delete" at bounding box center [316, 132] width 21 height 11
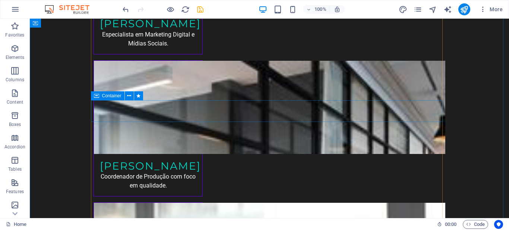
scroll to position [2355, 0]
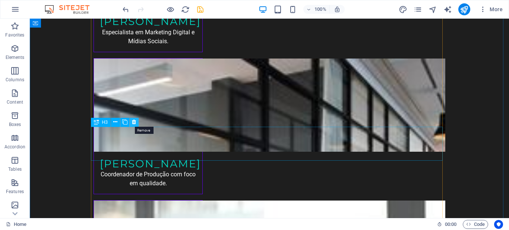
drag, startPoint x: 134, startPoint y: 123, endPoint x: 106, endPoint y: 110, distance: 30.9
click at [134, 123] on icon at bounding box center [134, 122] width 4 height 8
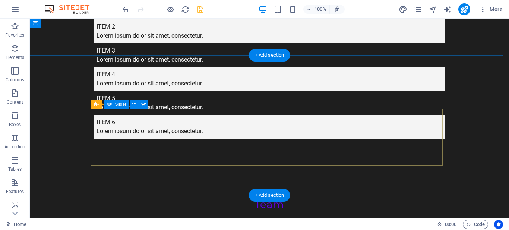
scroll to position [2006, 0]
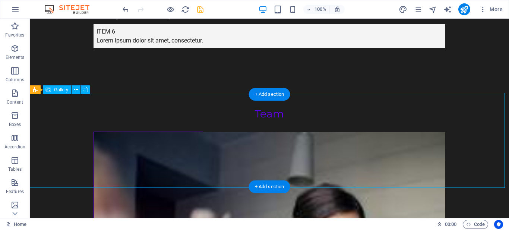
select select "px"
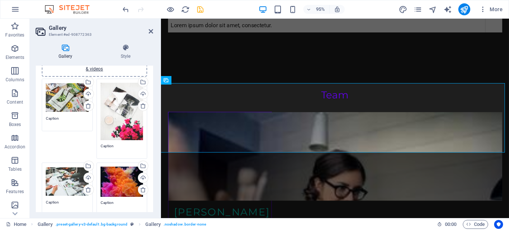
scroll to position [112, 0]
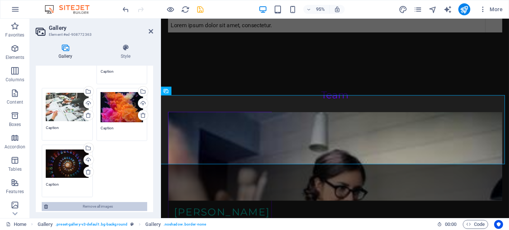
click at [98, 203] on span "Remove all images" at bounding box center [97, 206] width 95 height 9
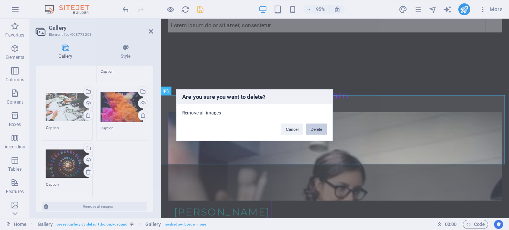
drag, startPoint x: 317, startPoint y: 129, endPoint x: 154, endPoint y: 113, distance: 164.2
click at [317, 129] on button "Delete" at bounding box center [316, 128] width 21 height 11
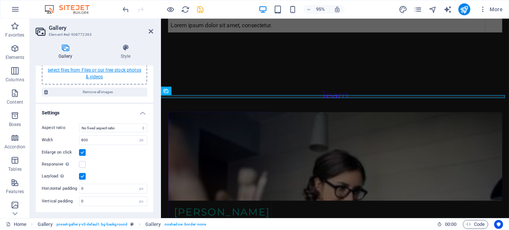
click at [95, 67] on link "select files from Files or our free stock photos & videos" at bounding box center [95, 73] width 94 height 12
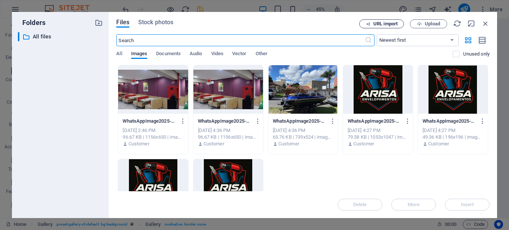
scroll to position [2145, 0]
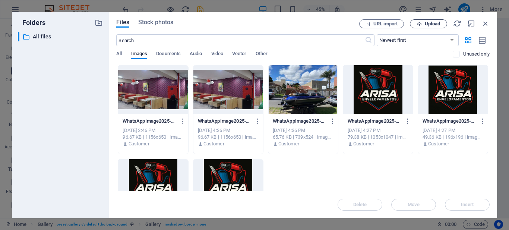
click at [427, 22] on span "Upload" at bounding box center [432, 24] width 15 height 4
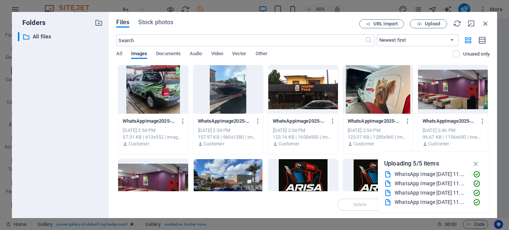
scroll to position [2220, 0]
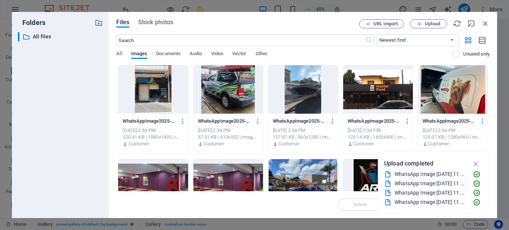
click at [156, 87] on div at bounding box center [153, 89] width 70 height 48
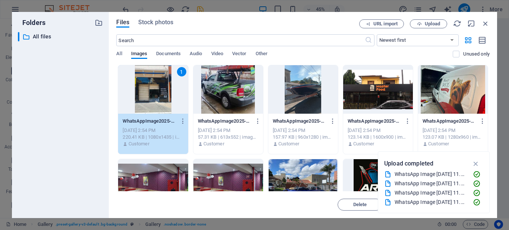
click at [216, 94] on div at bounding box center [229, 89] width 70 height 48
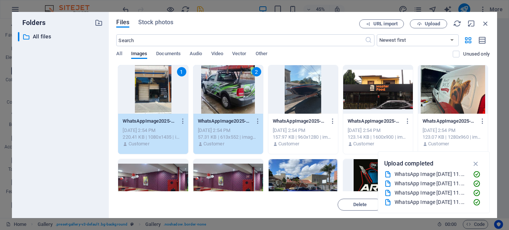
click at [280, 91] on div at bounding box center [304, 89] width 70 height 48
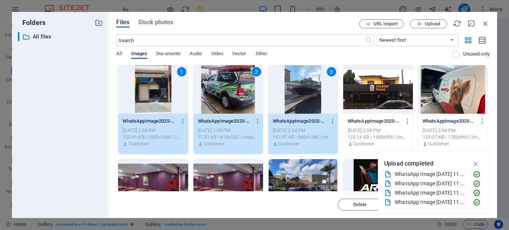
click at [371, 82] on div at bounding box center [378, 89] width 70 height 48
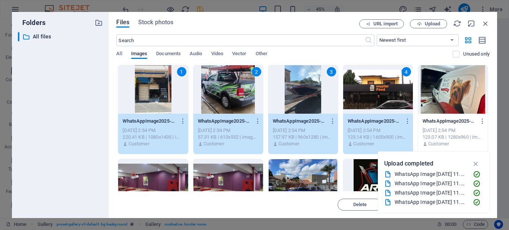
click at [450, 90] on div at bounding box center [453, 89] width 70 height 48
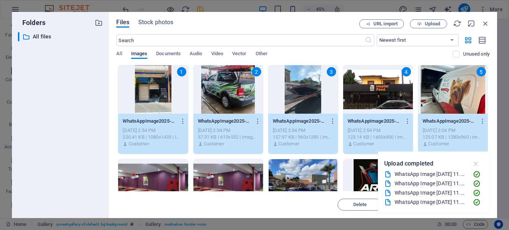
scroll to position [2145, 0]
click at [478, 162] on icon "button" at bounding box center [476, 164] width 9 height 8
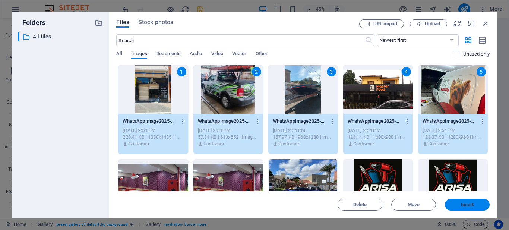
click at [464, 205] on span "Insert" at bounding box center [467, 204] width 13 height 4
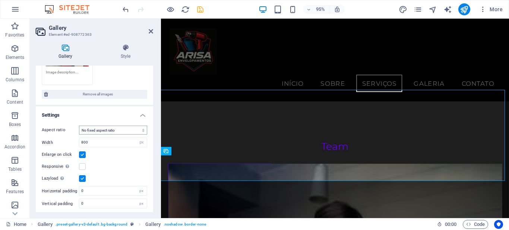
scroll to position [1947, 0]
click at [81, 166] on label at bounding box center [82, 166] width 7 height 7
click at [0, 0] on input "Responsive Automatically load retina image and smartphone optimized sizes." at bounding box center [0, 0] width 0 height 0
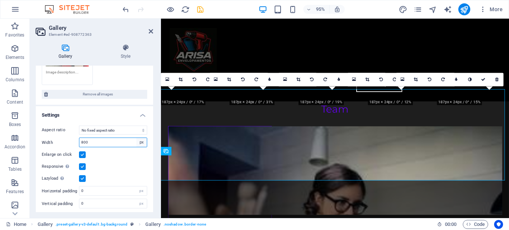
click at [141, 141] on select "px %" at bounding box center [141, 142] width 10 height 9
click at [127, 142] on input "800" at bounding box center [112, 142] width 67 height 9
click at [124, 140] on input "800" at bounding box center [112, 142] width 67 height 9
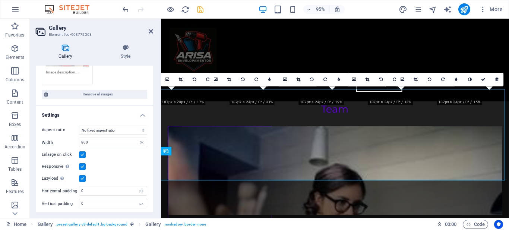
click at [121, 170] on div "Aspect ratio No fixed aspect ratio 16:9 16:10 4:3 1:1 1:2 2:1 Width 800 px % En…" at bounding box center [94, 167] width 117 height 95
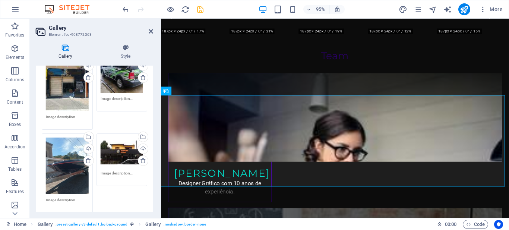
scroll to position [0, 0]
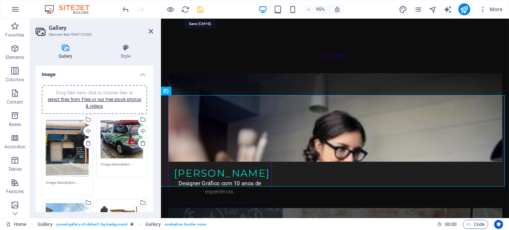
click at [202, 9] on icon "save" at bounding box center [200, 9] width 9 height 9
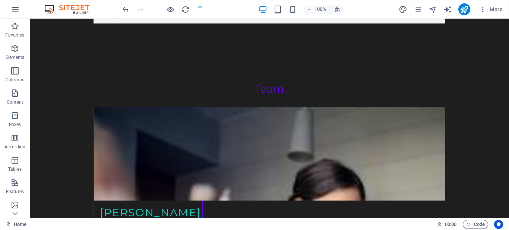
scroll to position [2012, 0]
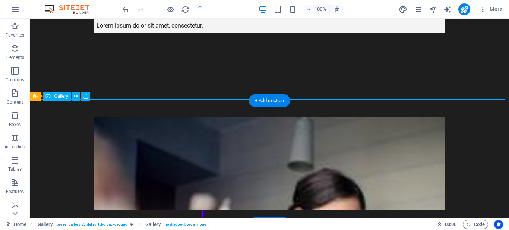
select select "px"
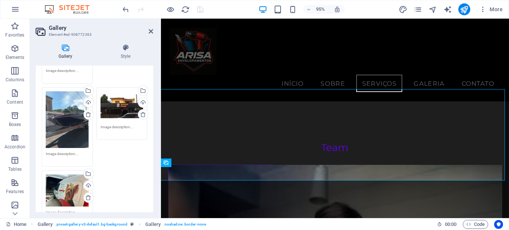
scroll to position [1947, 0]
click at [142, 113] on icon at bounding box center [143, 115] width 6 height 6
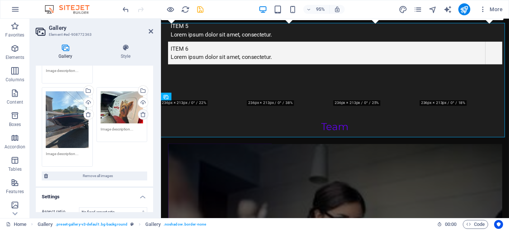
click at [143, 112] on icon at bounding box center [143, 115] width 6 height 6
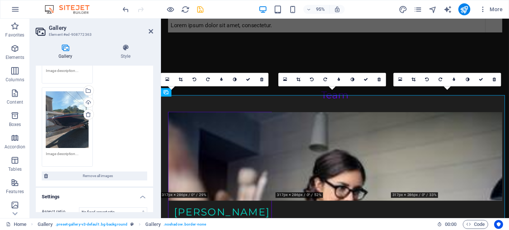
scroll to position [37, 0]
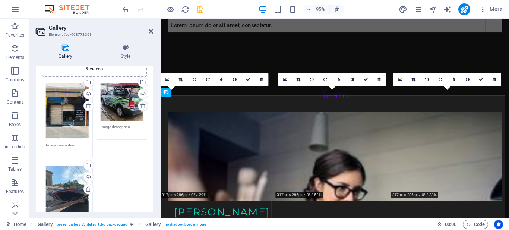
click at [142, 106] on icon at bounding box center [143, 106] width 6 height 6
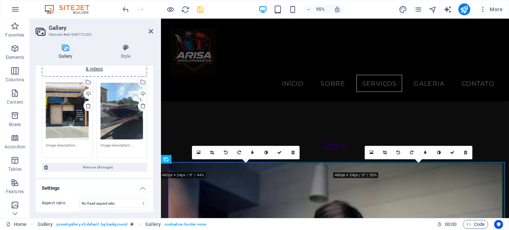
scroll to position [0, 0]
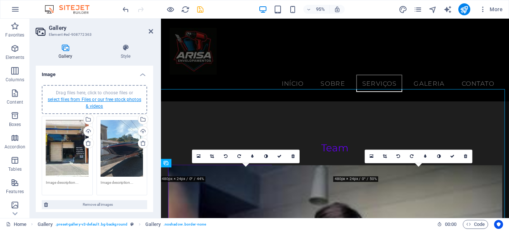
click at [97, 100] on link "select files from Files or our free stock photos & videos" at bounding box center [95, 103] width 94 height 12
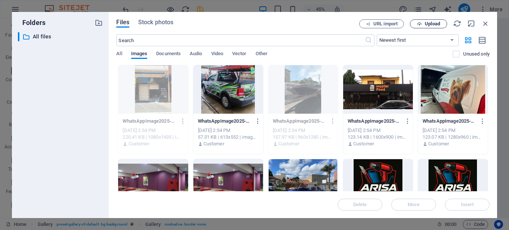
click at [429, 23] on span "Upload" at bounding box center [432, 24] width 15 height 4
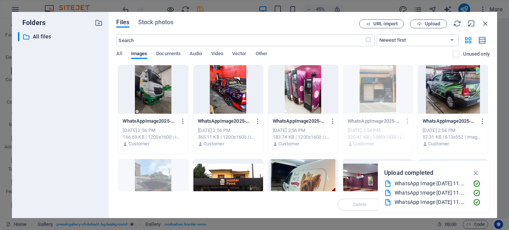
click at [160, 74] on div at bounding box center [153, 89] width 70 height 48
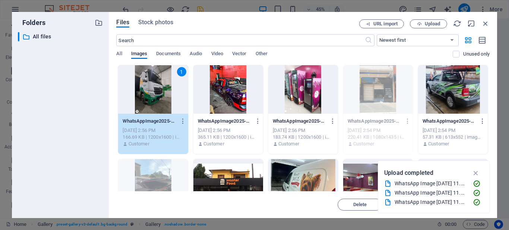
click at [218, 84] on div at bounding box center [229, 89] width 70 height 48
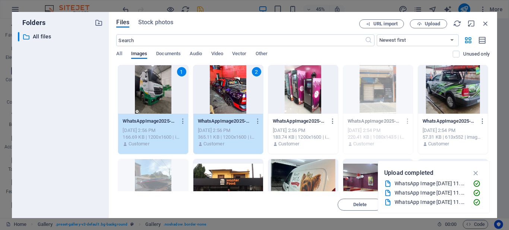
click at [280, 90] on div at bounding box center [304, 89] width 70 height 48
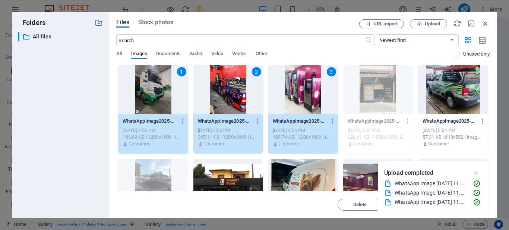
click at [477, 171] on icon "button" at bounding box center [476, 173] width 9 height 8
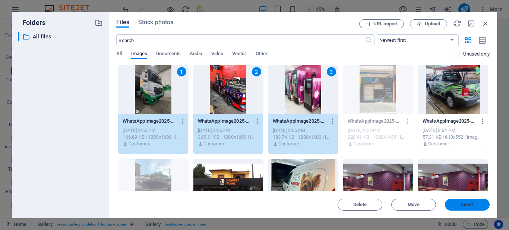
click at [473, 202] on span "Insert" at bounding box center [467, 204] width 13 height 4
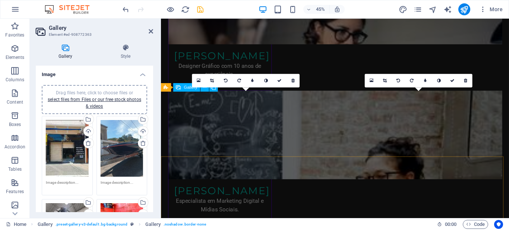
scroll to position [2021, 0]
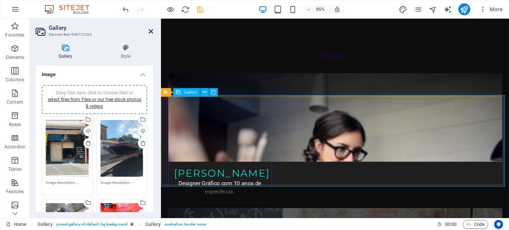
drag, startPoint x: 151, startPoint y: 32, endPoint x: 104, endPoint y: 11, distance: 51.3
click at [151, 32] on icon at bounding box center [151, 31] width 4 height 6
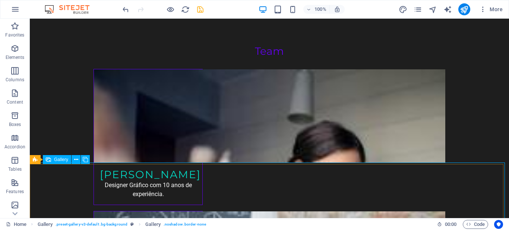
scroll to position [2012, 0]
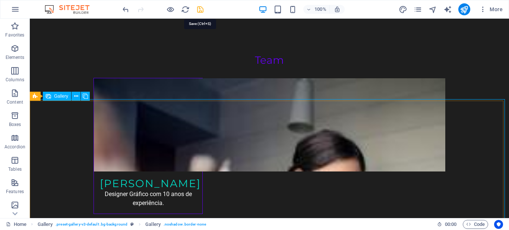
click at [200, 11] on icon "save" at bounding box center [200, 9] width 9 height 9
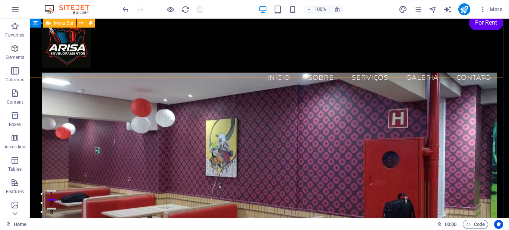
scroll to position [0, 0]
